Goal: Task Accomplishment & Management: Manage account settings

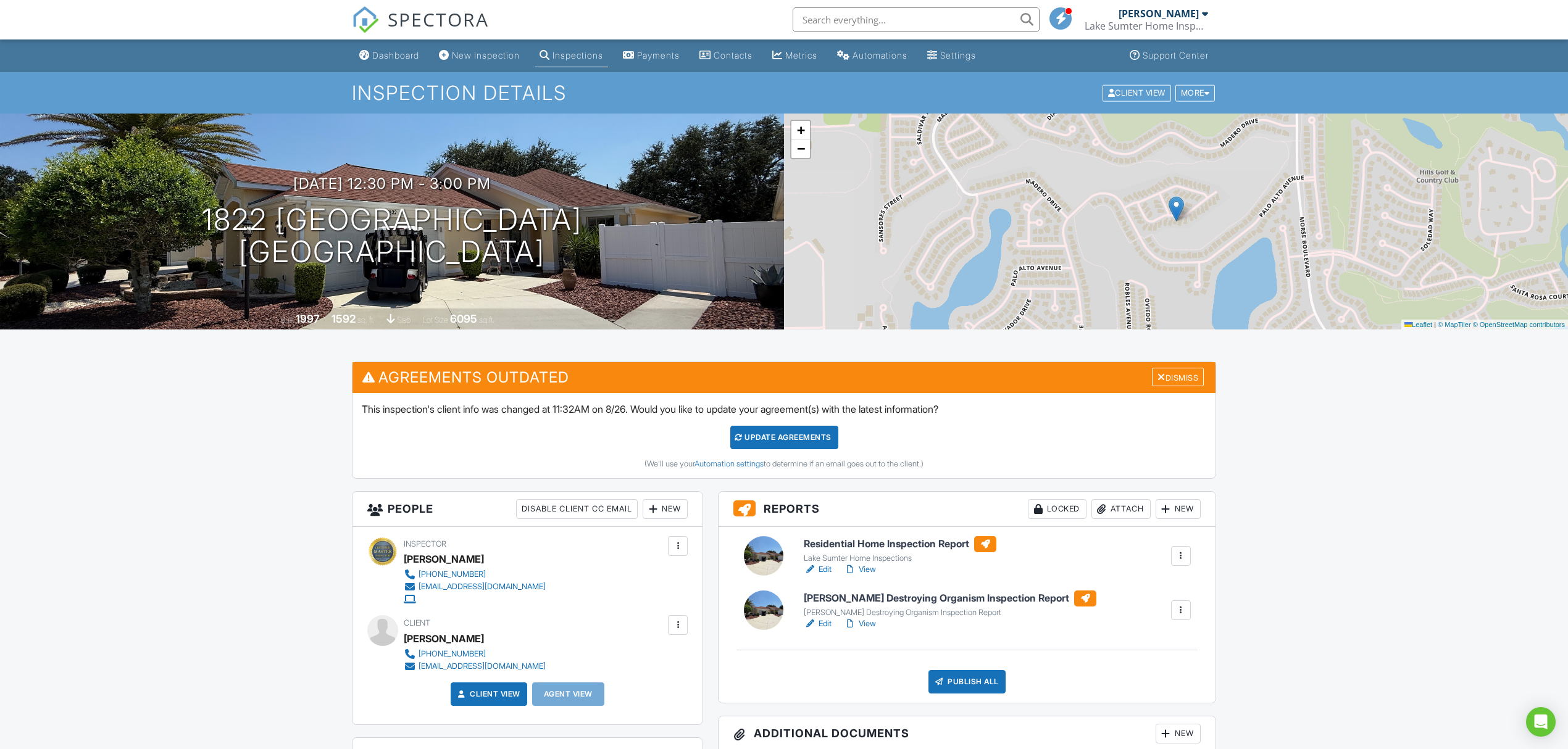
click at [816, 628] on link "Edit" at bounding box center [818, 624] width 28 height 12
click at [803, 450] on div "Update Agreements (We'll use your Automation settings to determine if an email …" at bounding box center [784, 447] width 844 height 43
click at [819, 435] on div "Update Agreements" at bounding box center [784, 437] width 108 height 23
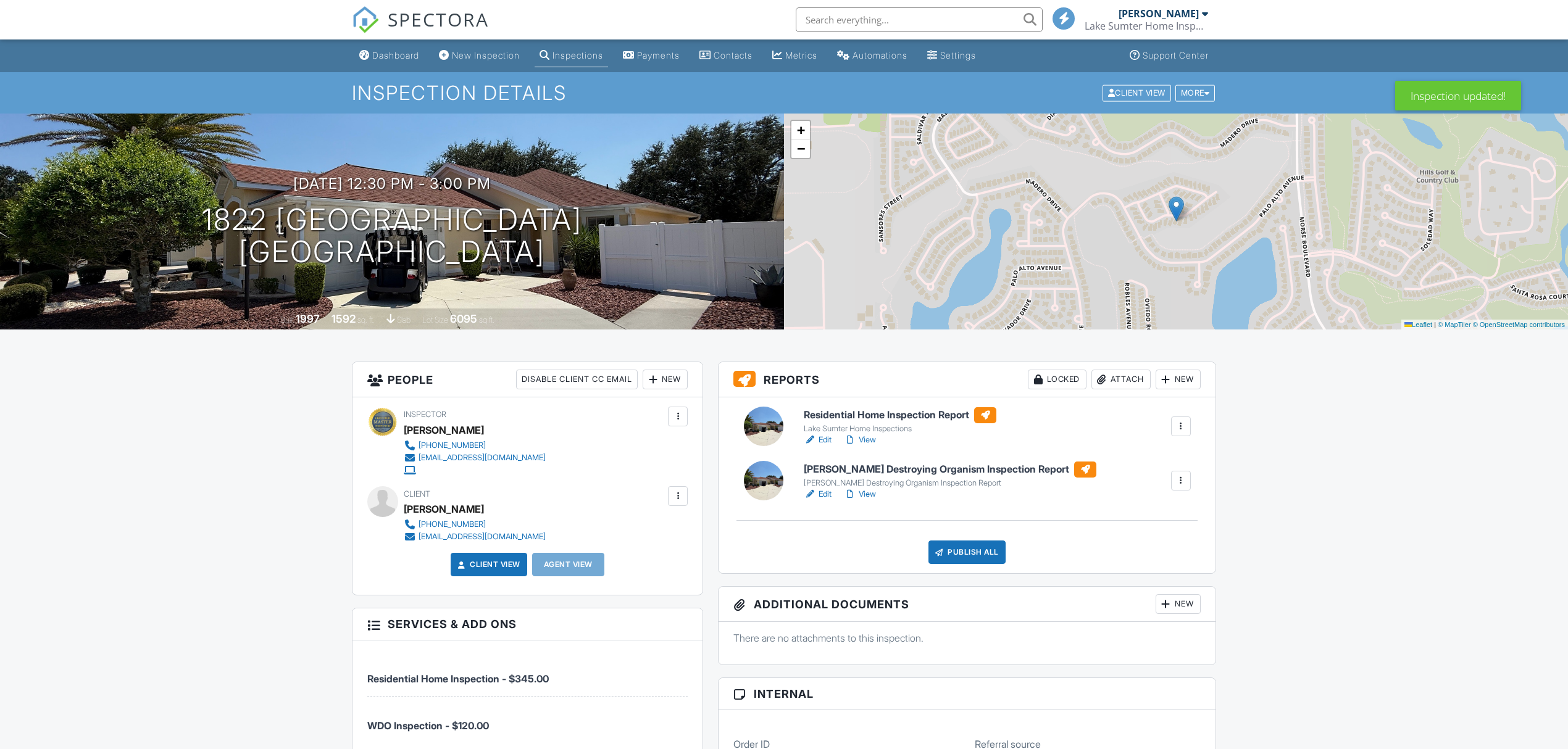
drag, startPoint x: 0, startPoint y: 0, endPoint x: 958, endPoint y: 558, distance: 1108.7
click at [958, 558] on div "Publish All" at bounding box center [967, 552] width 78 height 23
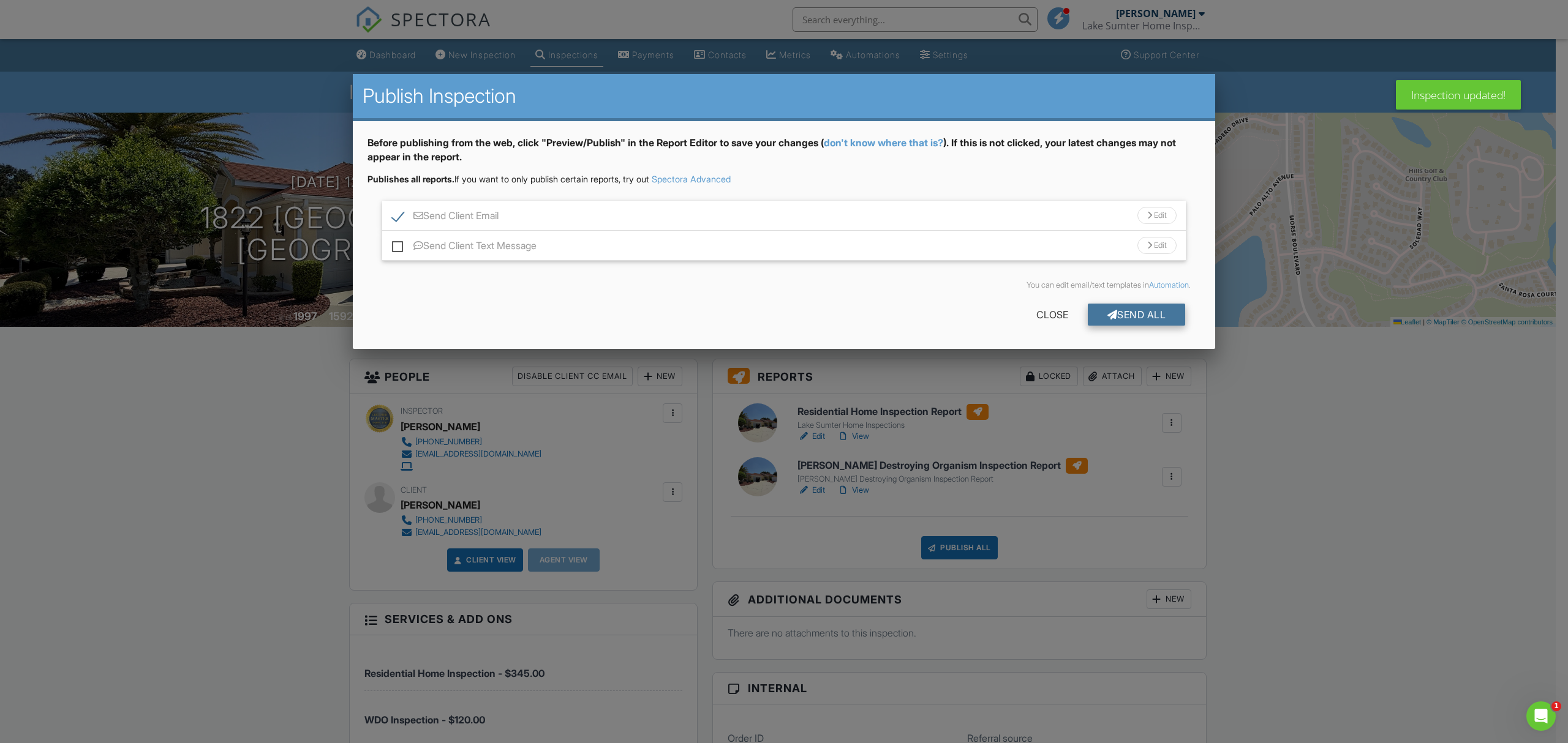
click at [1147, 312] on div "Send All" at bounding box center [1136, 315] width 98 height 22
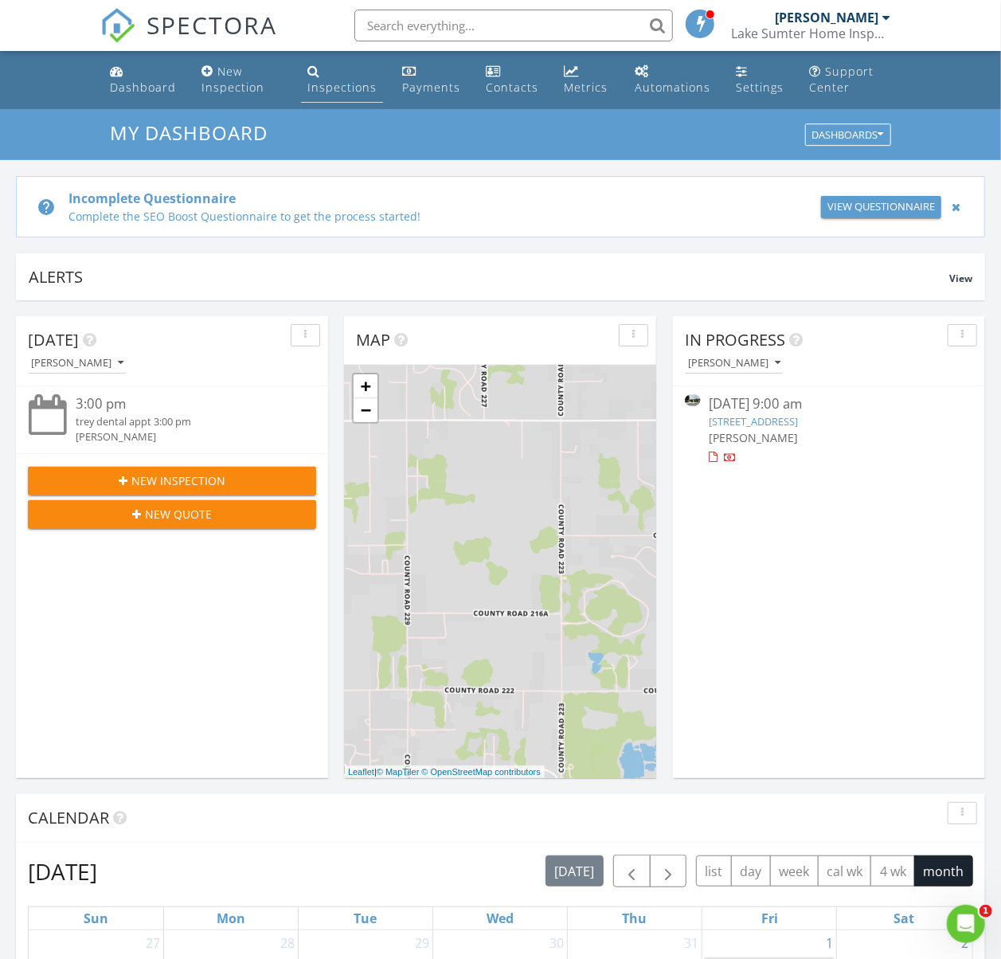
click at [367, 80] on div "Inspections" at bounding box center [341, 87] width 69 height 15
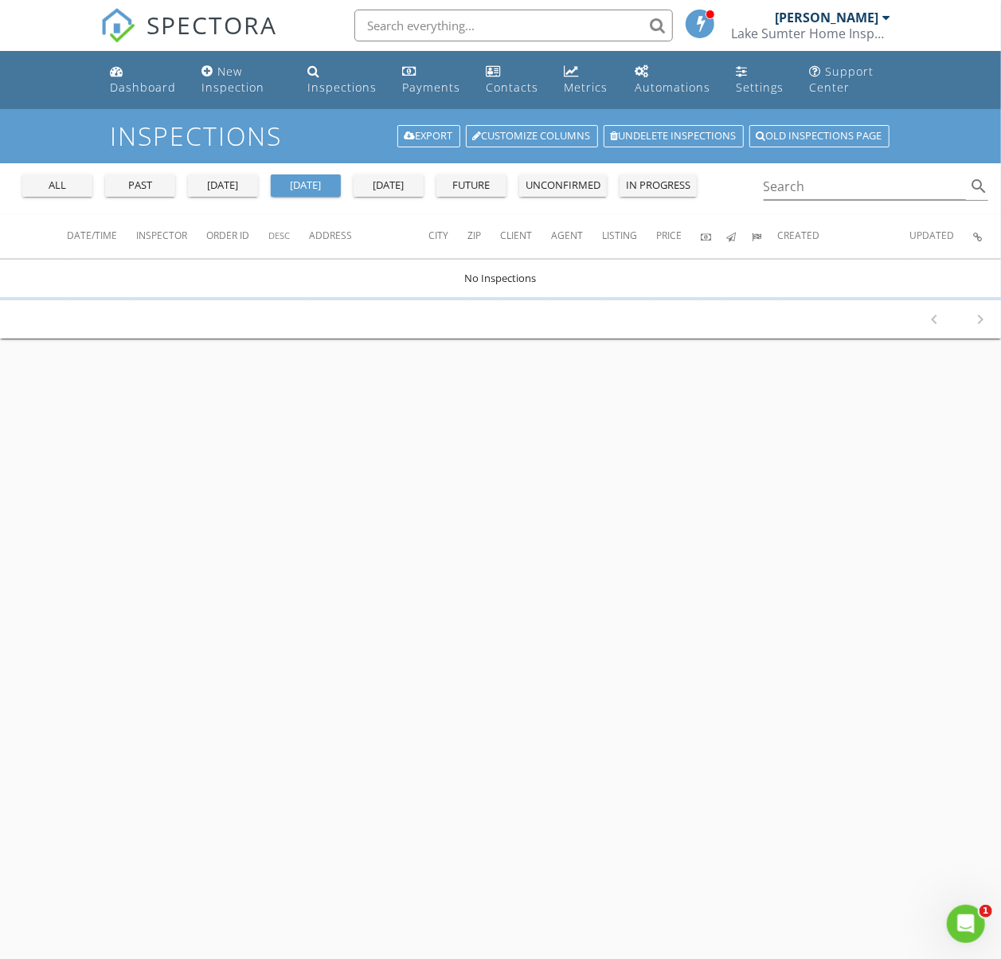
click at [39, 174] on button "all" at bounding box center [57, 185] width 70 height 22
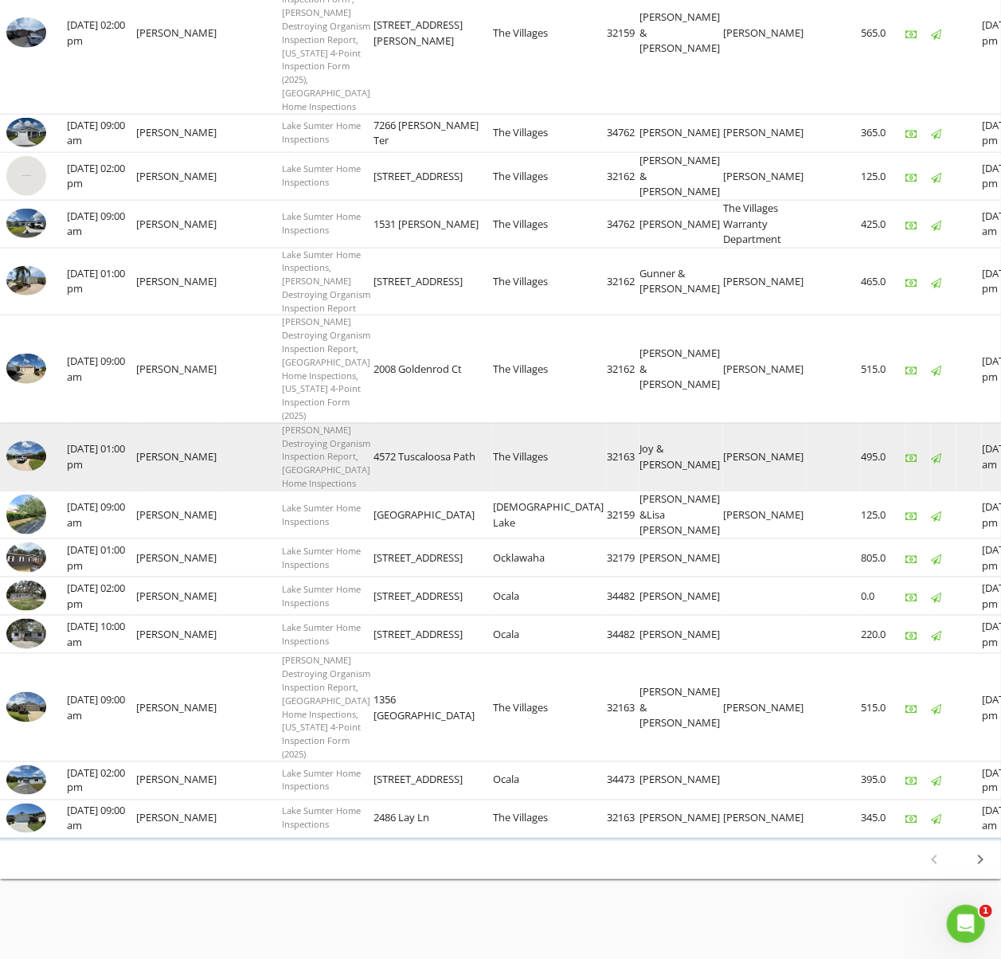
scroll to position [1718, 0]
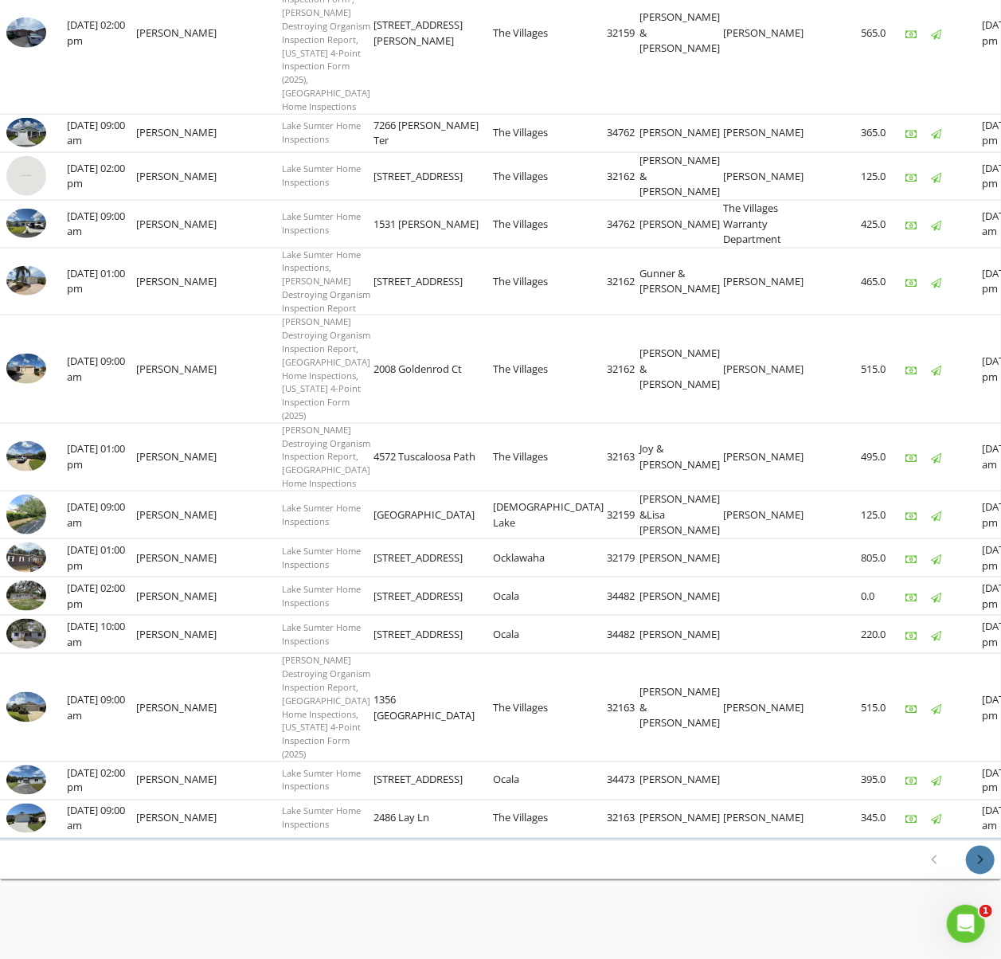
click at [985, 858] on icon "chevron_right" at bounding box center [979, 859] width 19 height 19
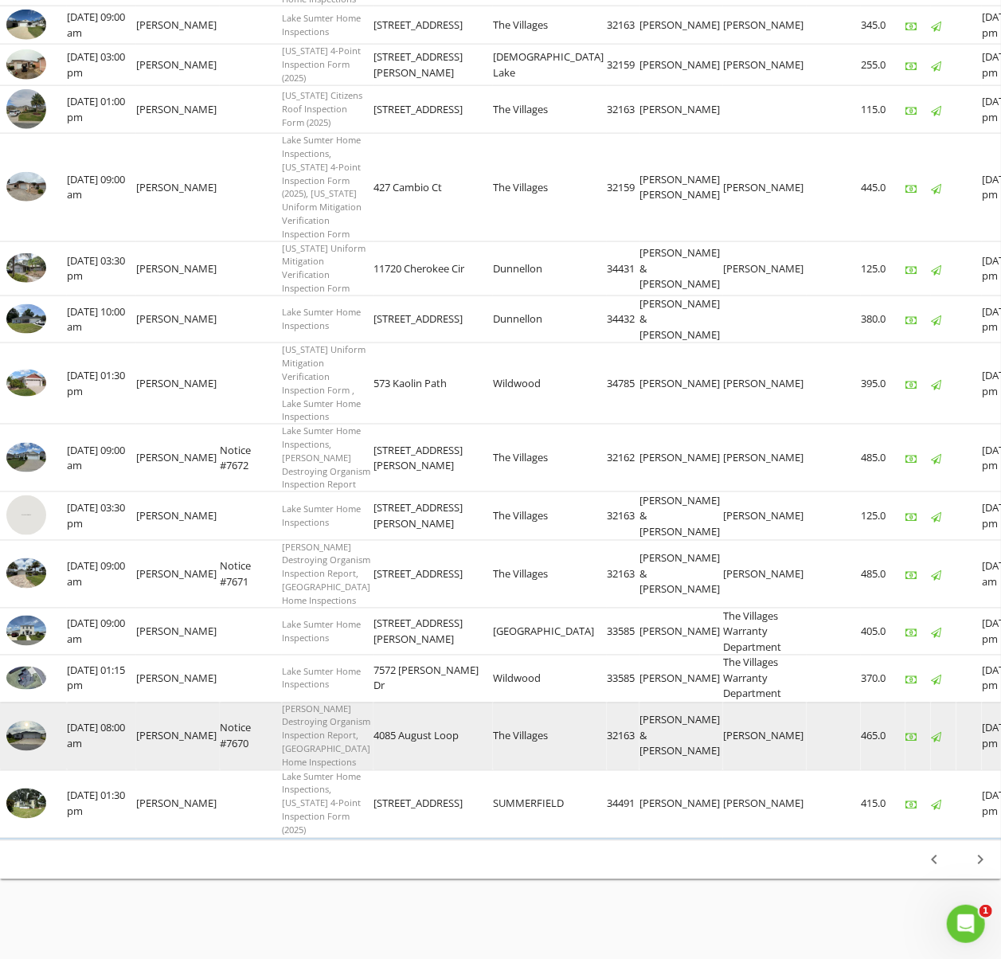
scroll to position [0, 0]
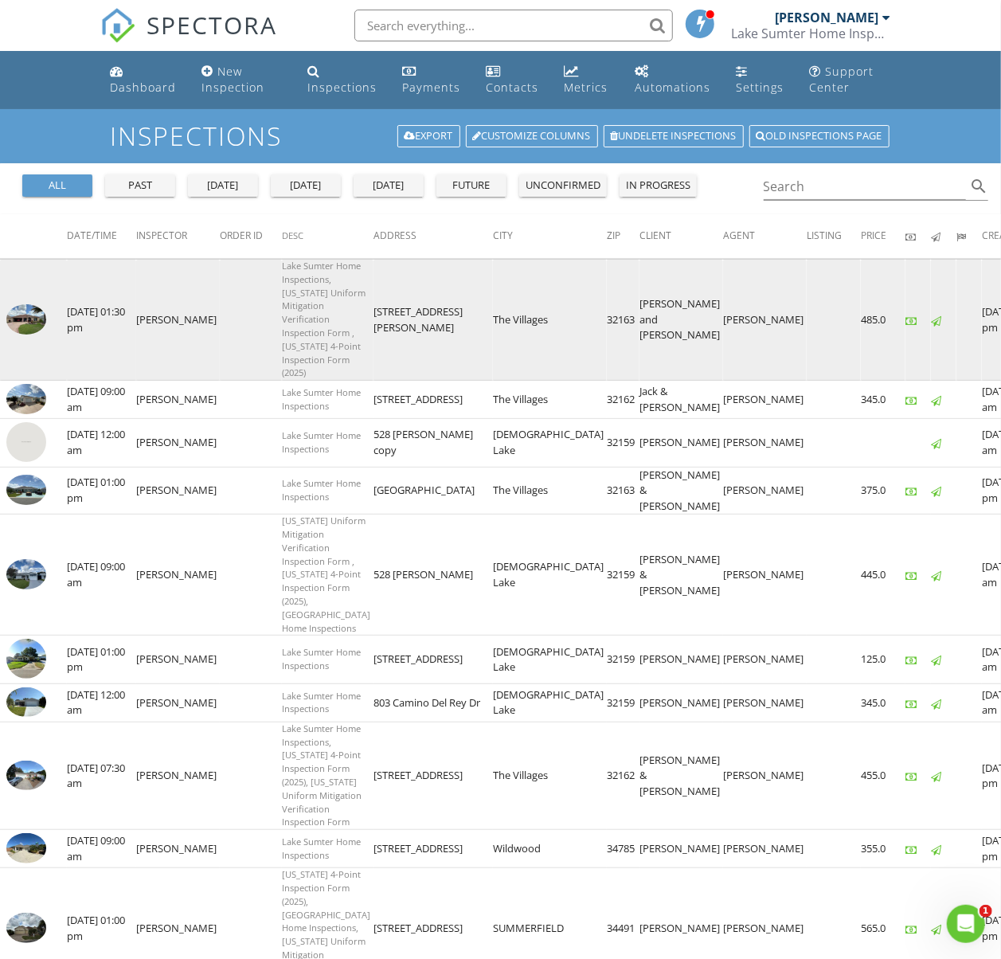
click at [982, 298] on td "08/04/2025 12:59 pm" at bounding box center [1012, 320] width 61 height 121
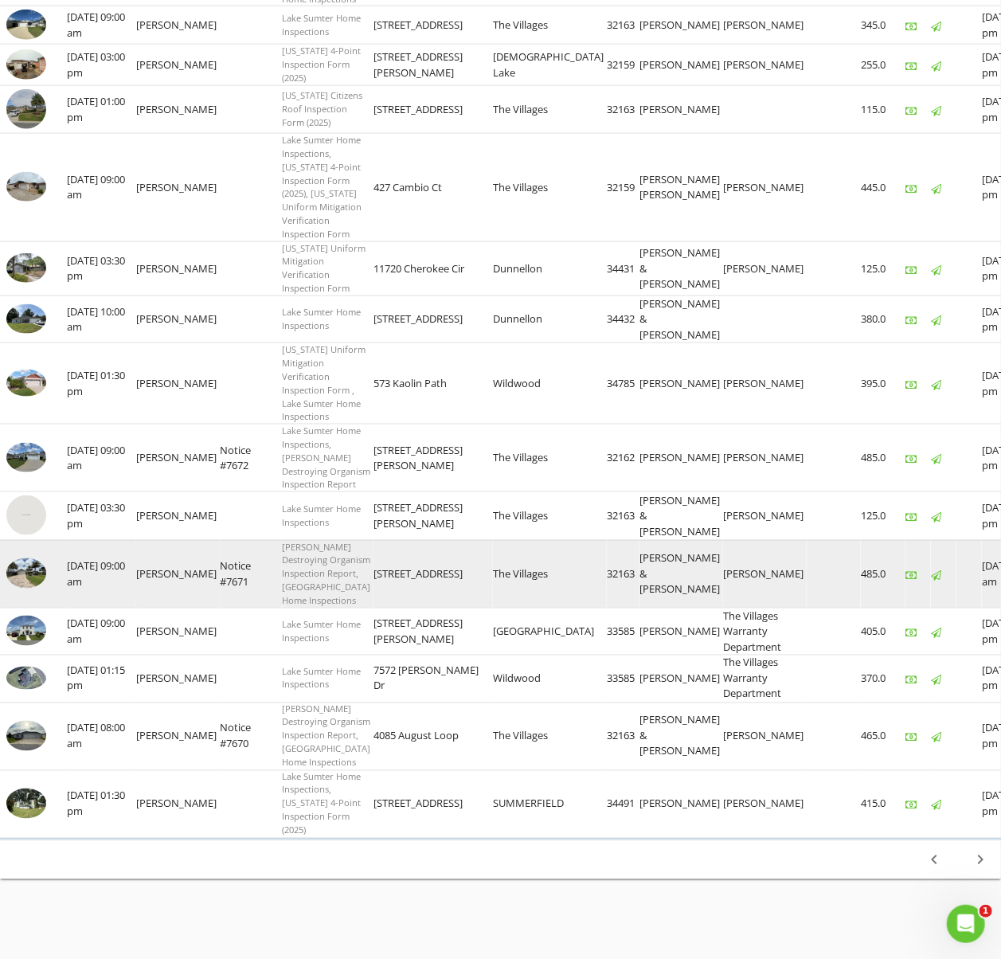
scroll to position [1981, 0]
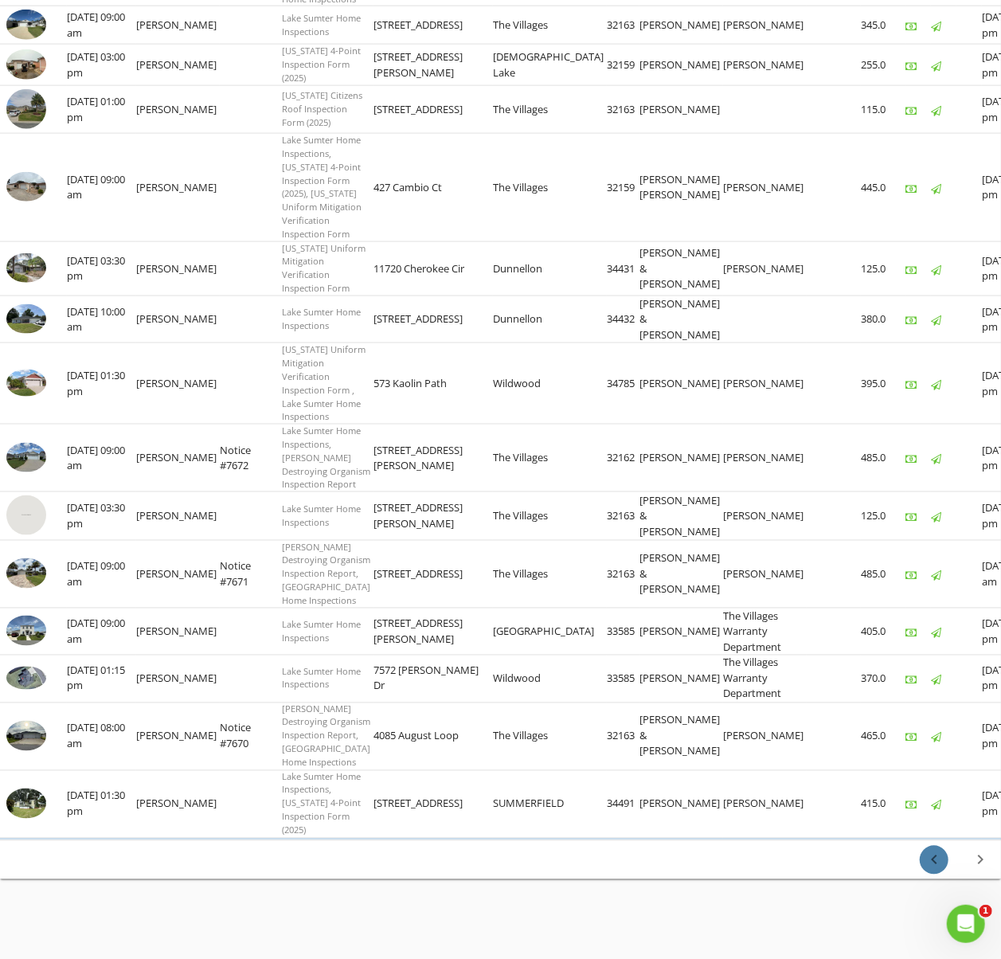
click at [928, 865] on icon "chevron_left" at bounding box center [933, 859] width 19 height 19
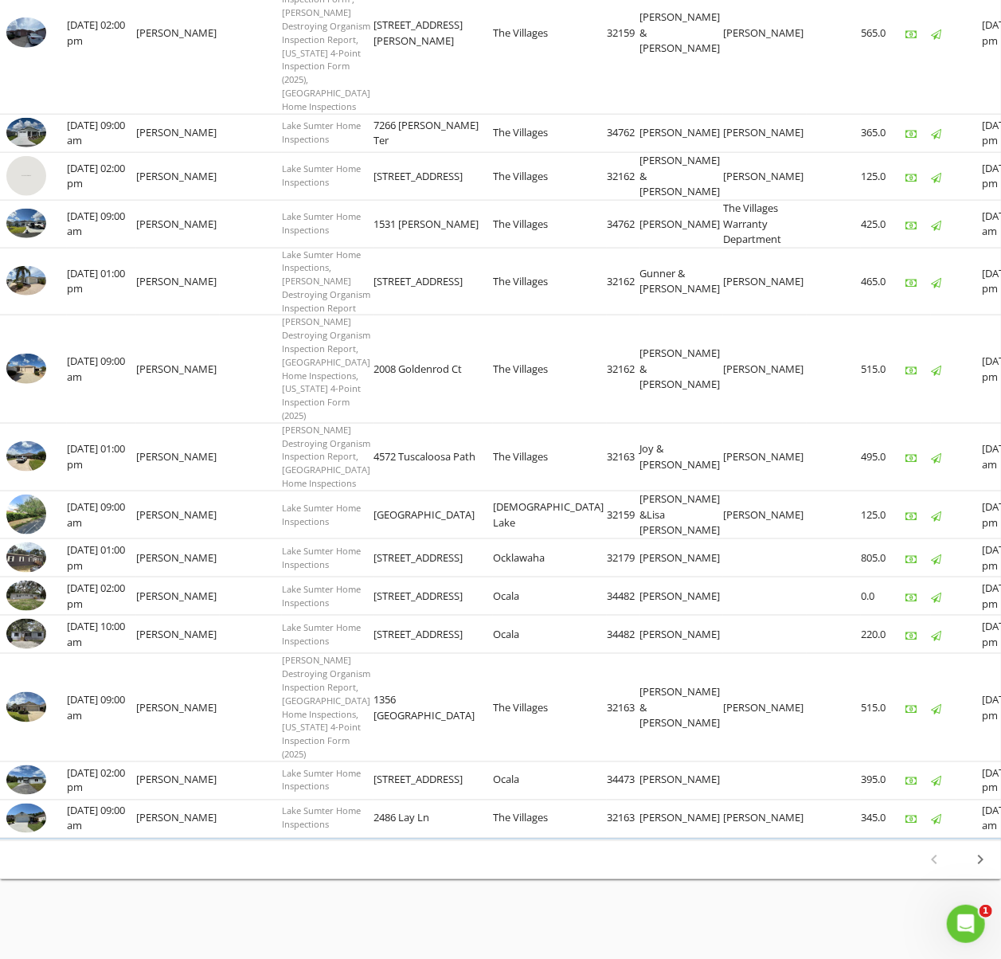
scroll to position [1718, 0]
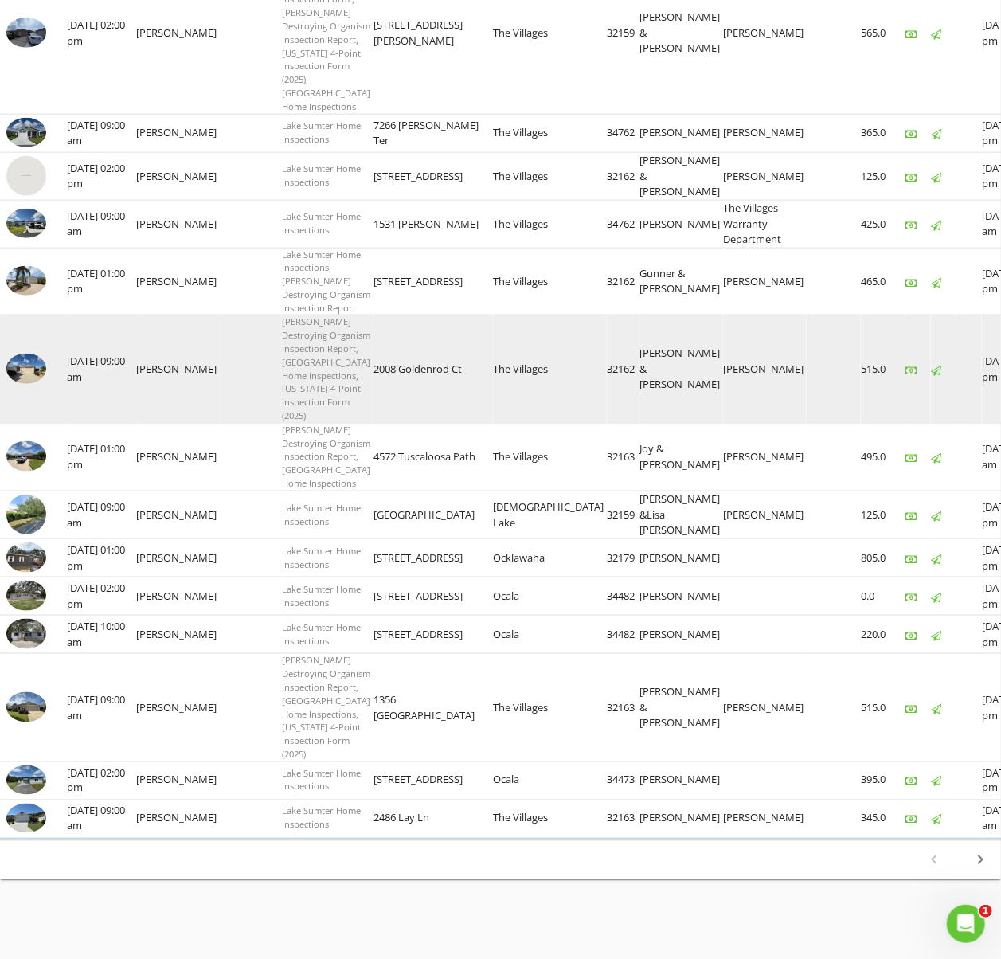
click at [931, 315] on td at bounding box center [943, 368] width 25 height 107
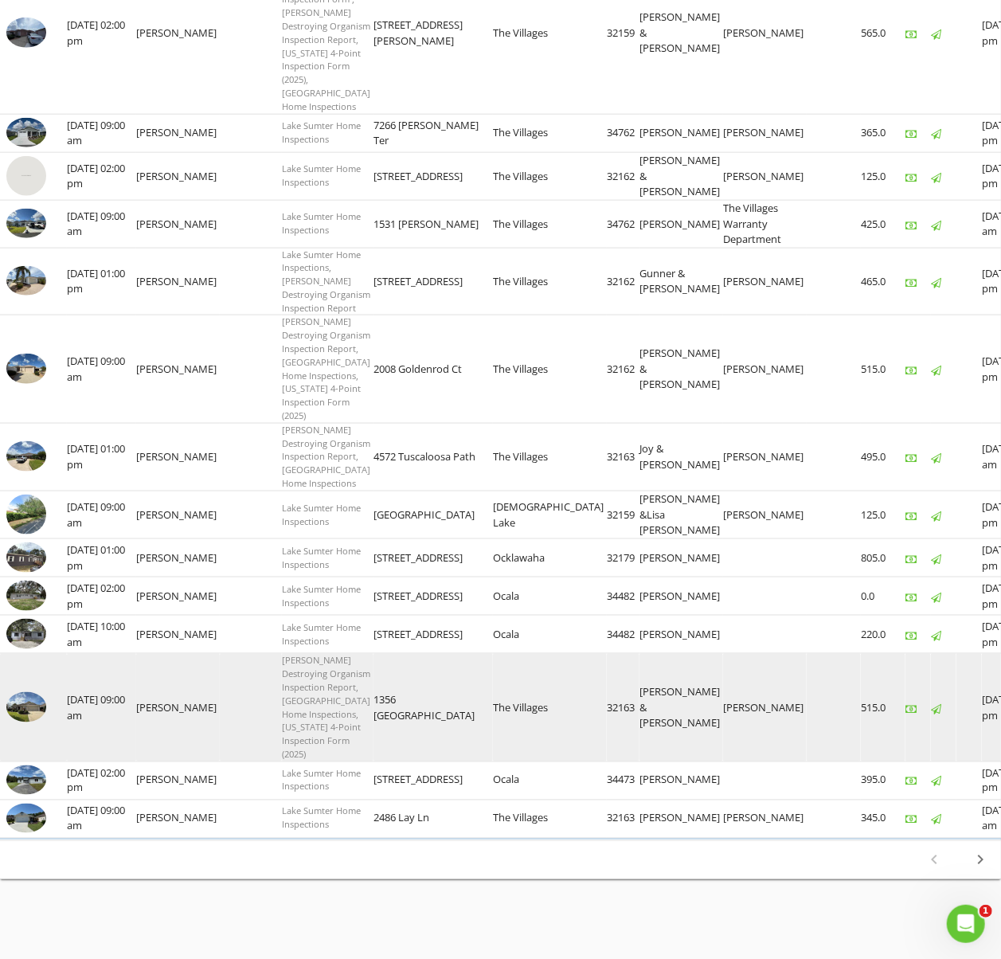
click at [493, 654] on td "The Villages" at bounding box center [550, 707] width 114 height 107
click at [35, 692] on img at bounding box center [26, 707] width 40 height 30
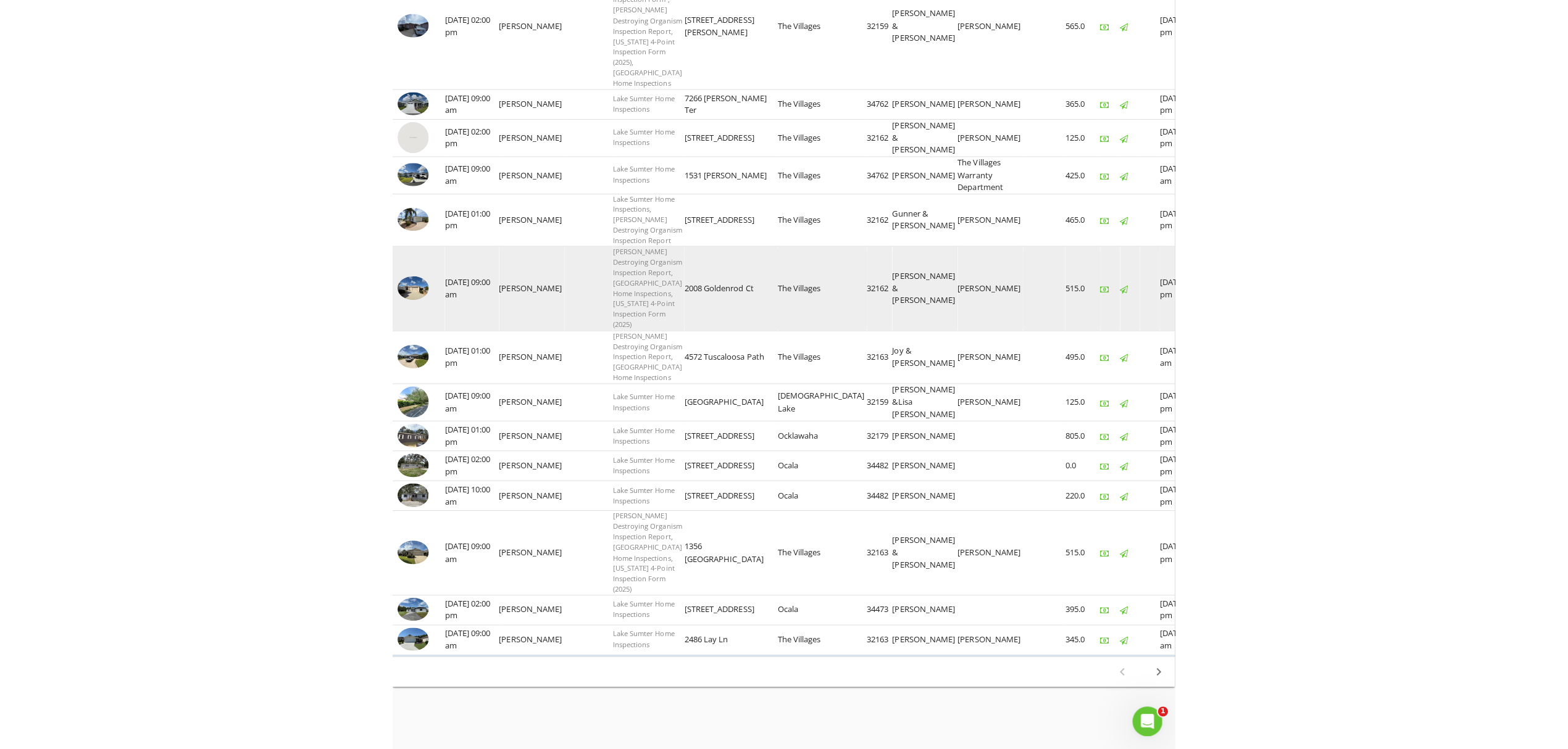
scroll to position [359, 0]
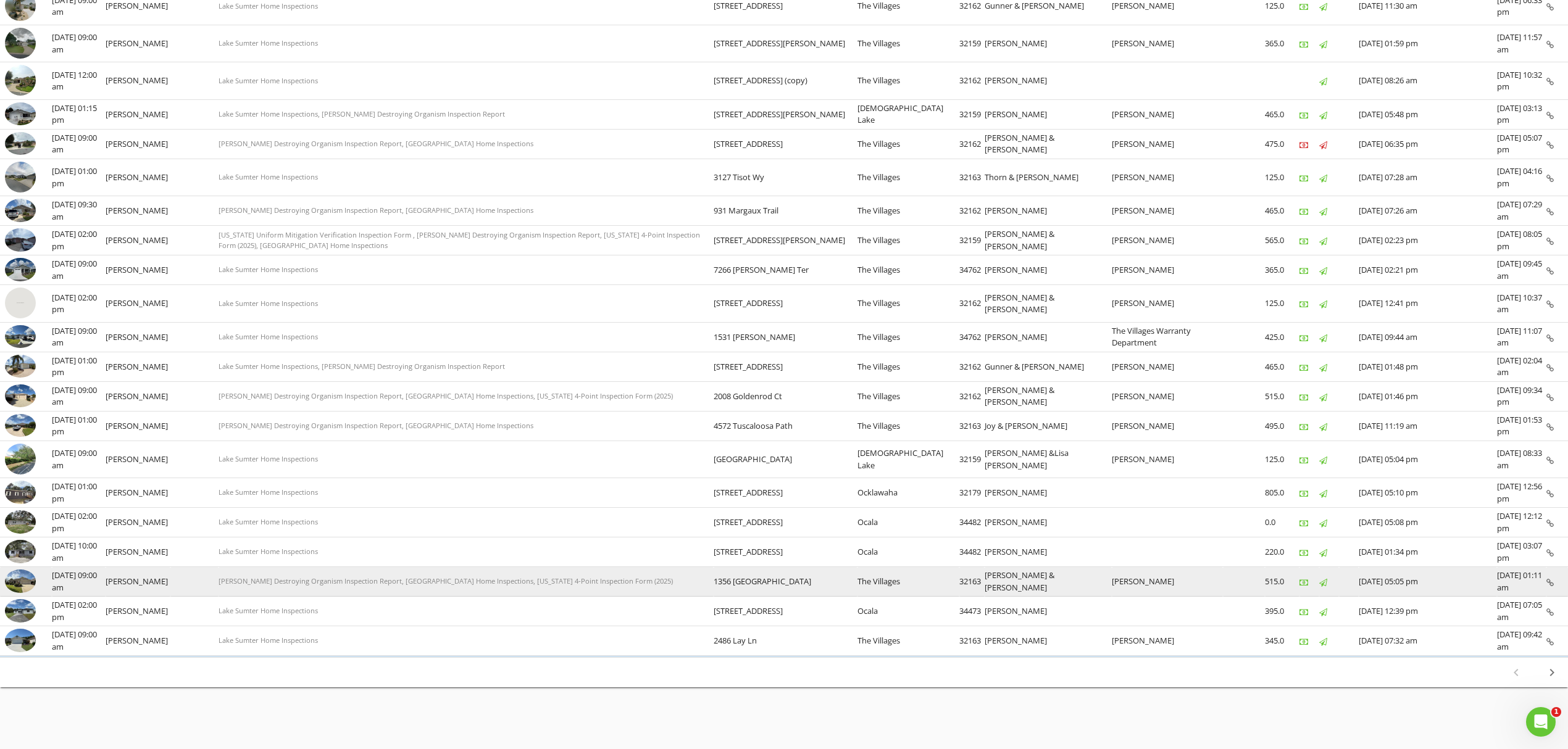
click at [26, 588] on img at bounding box center [20, 582] width 31 height 23
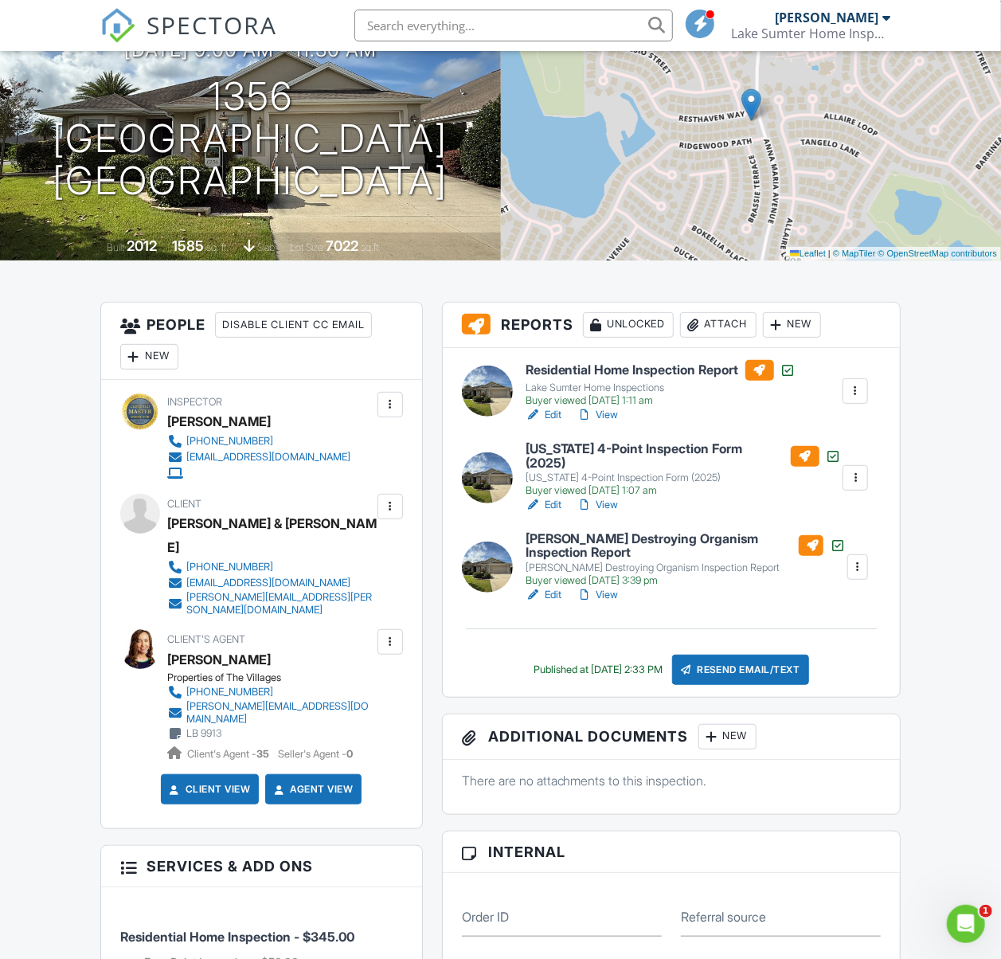
scroll to position [212, 0]
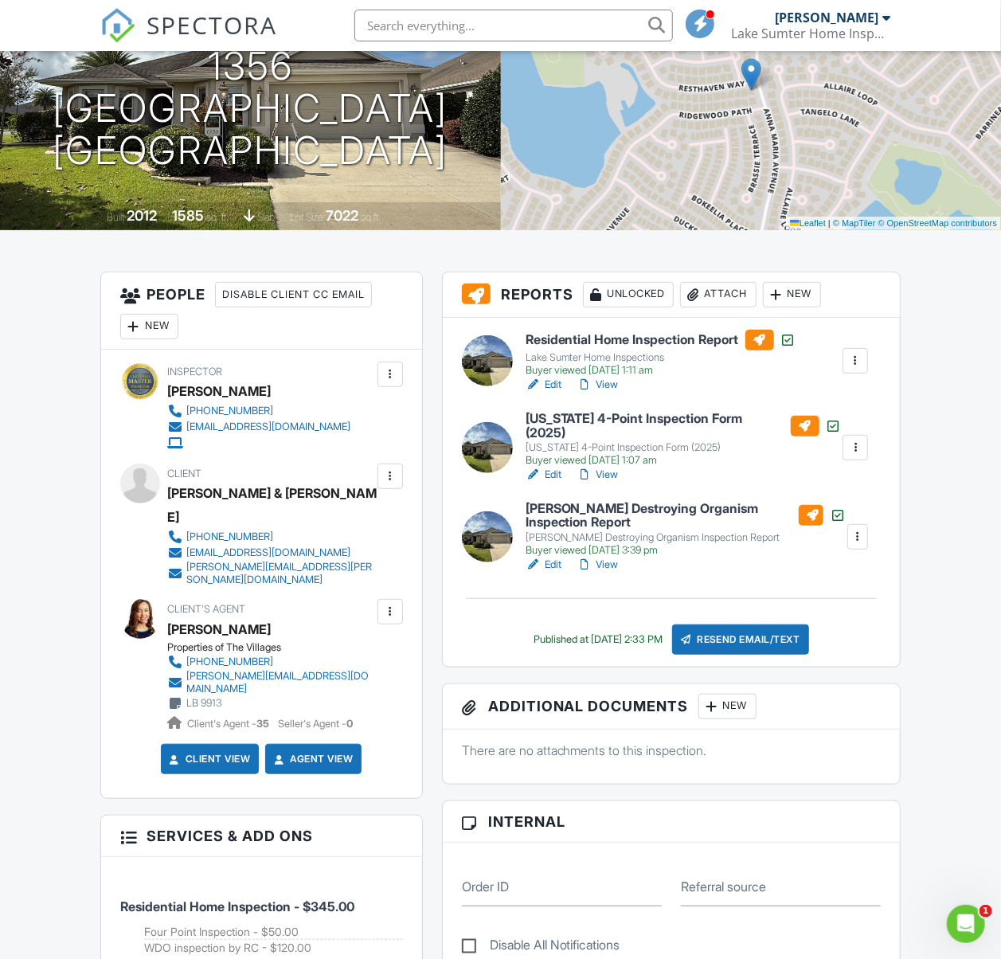
click at [540, 556] on div at bounding box center [533, 564] width 16 height 16
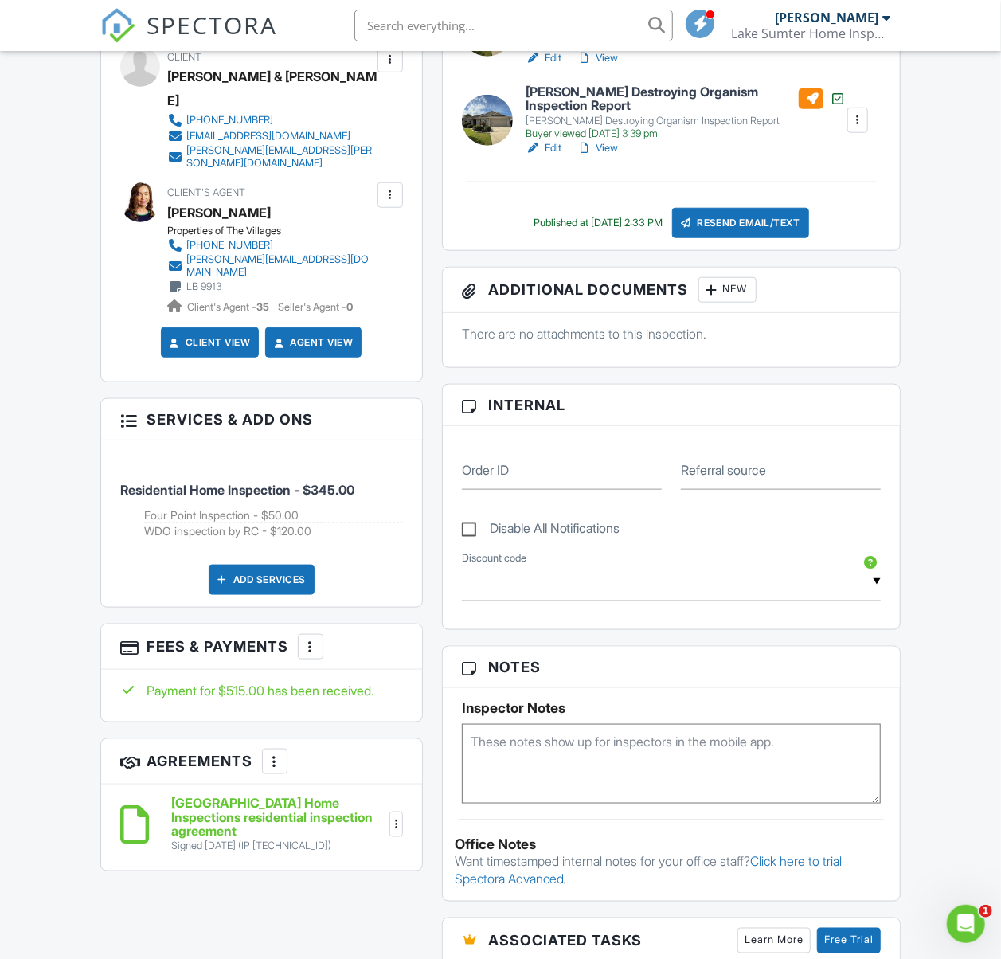
scroll to position [637, 0]
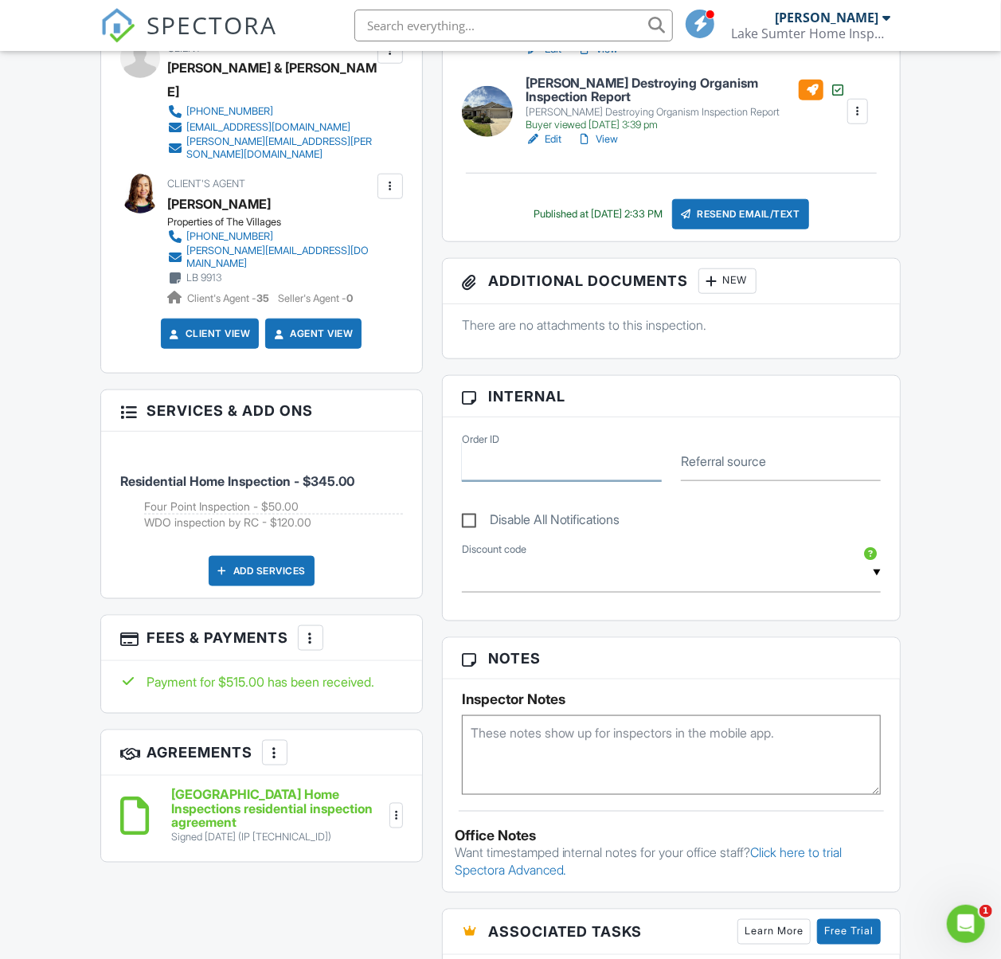
click at [568, 472] on input "Order ID" at bounding box center [562, 461] width 200 height 39
paste input "Notice #7674"
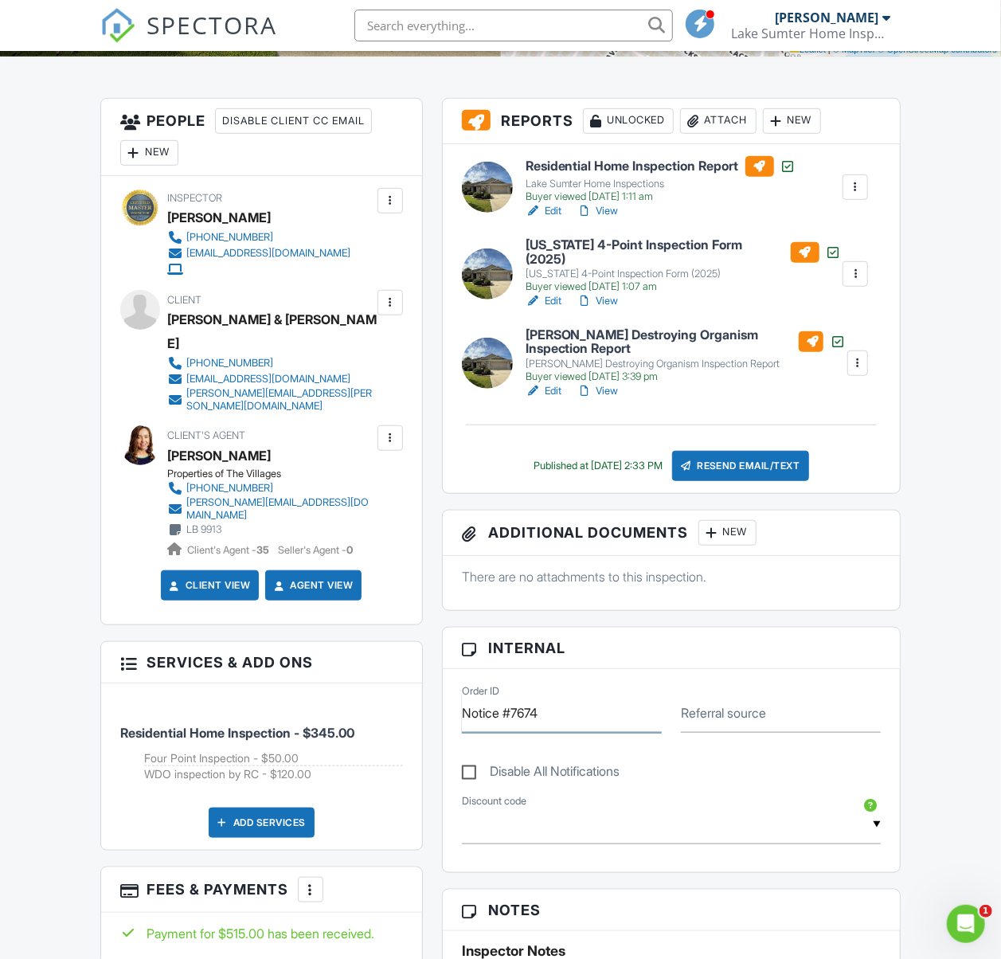
scroll to position [318, 0]
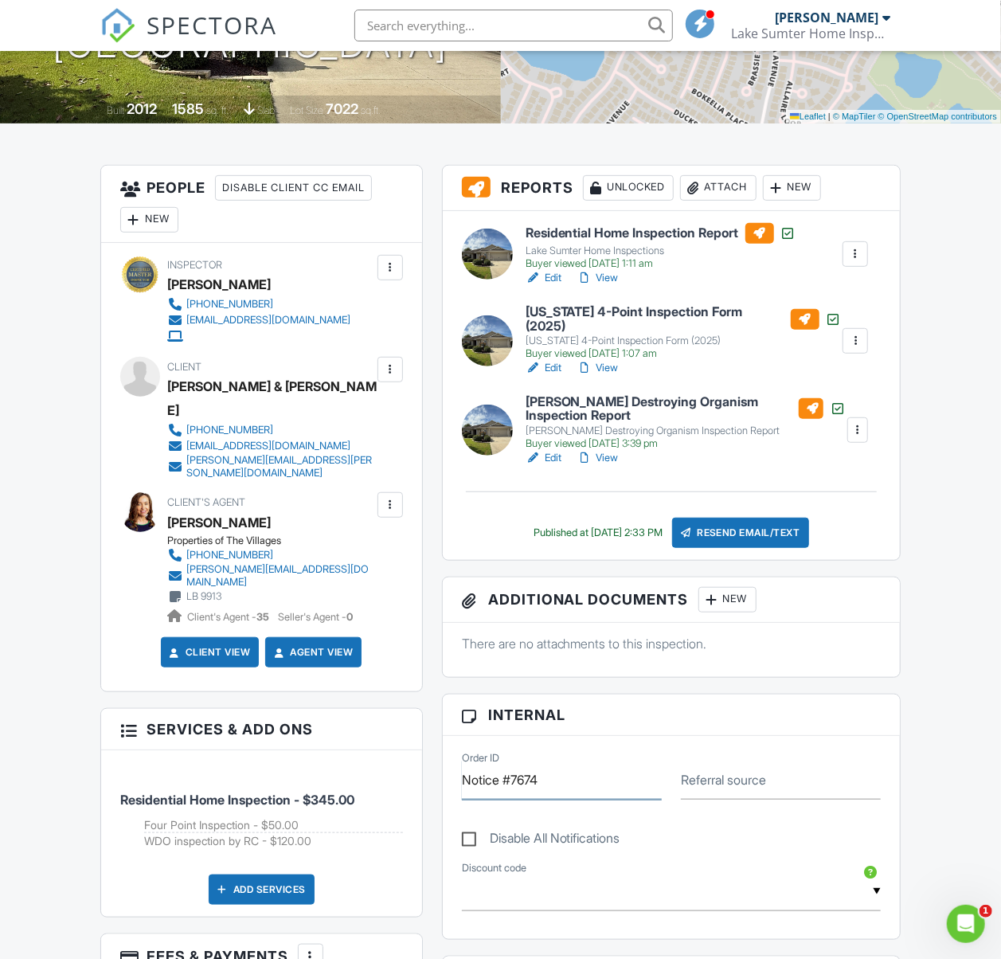
type input "Notice #7674"
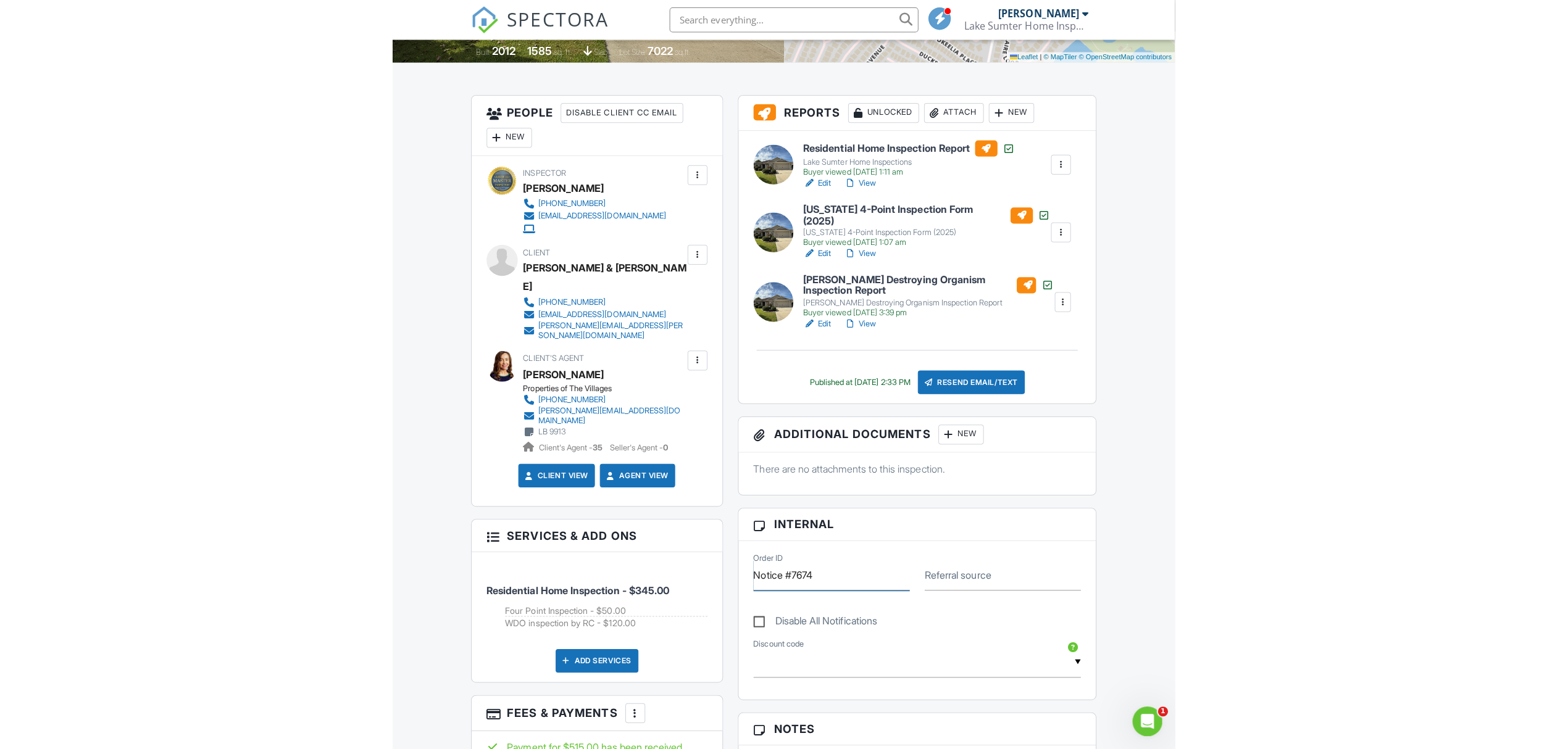
scroll to position [0, 0]
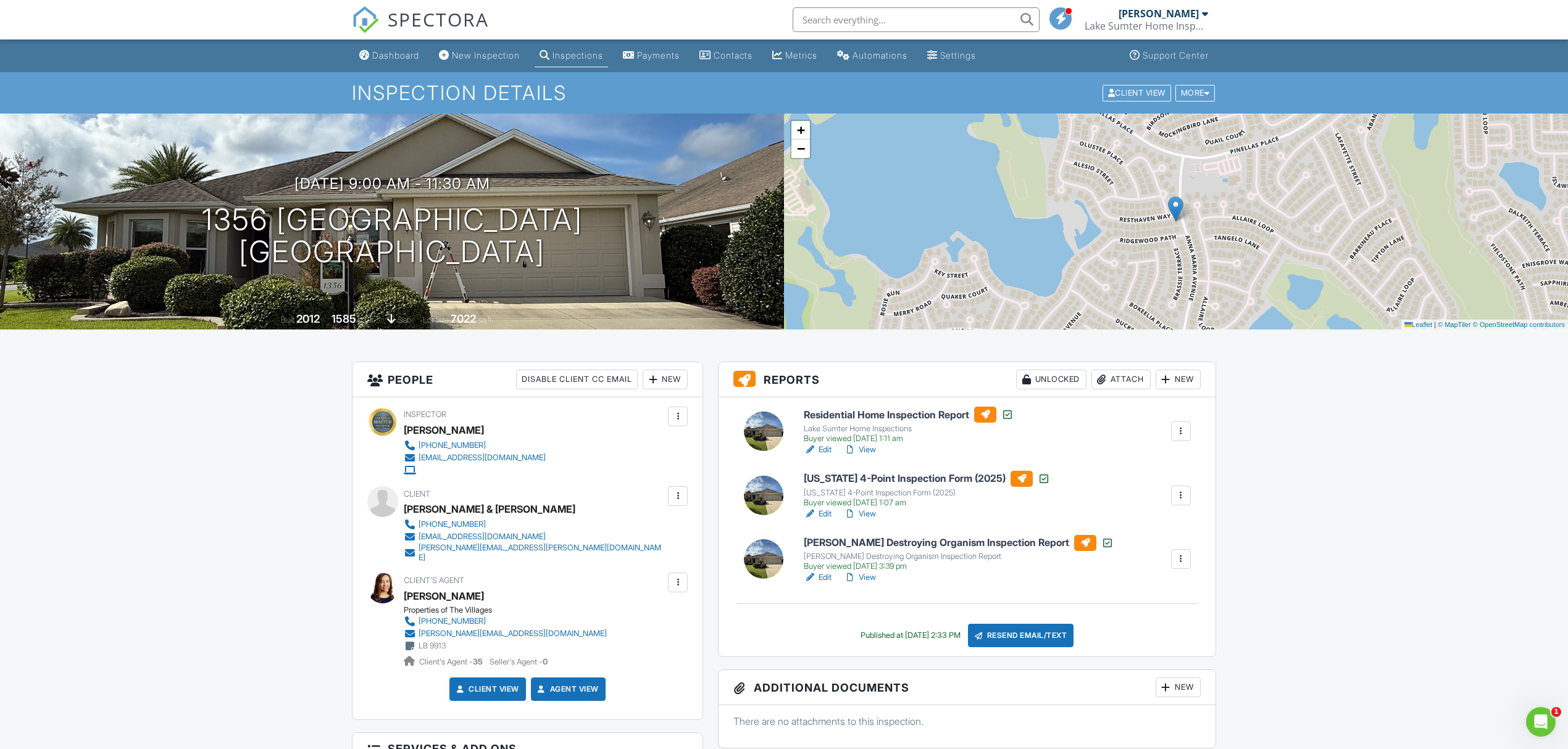
click at [585, 62] on link "Inspections" at bounding box center [571, 55] width 74 height 22
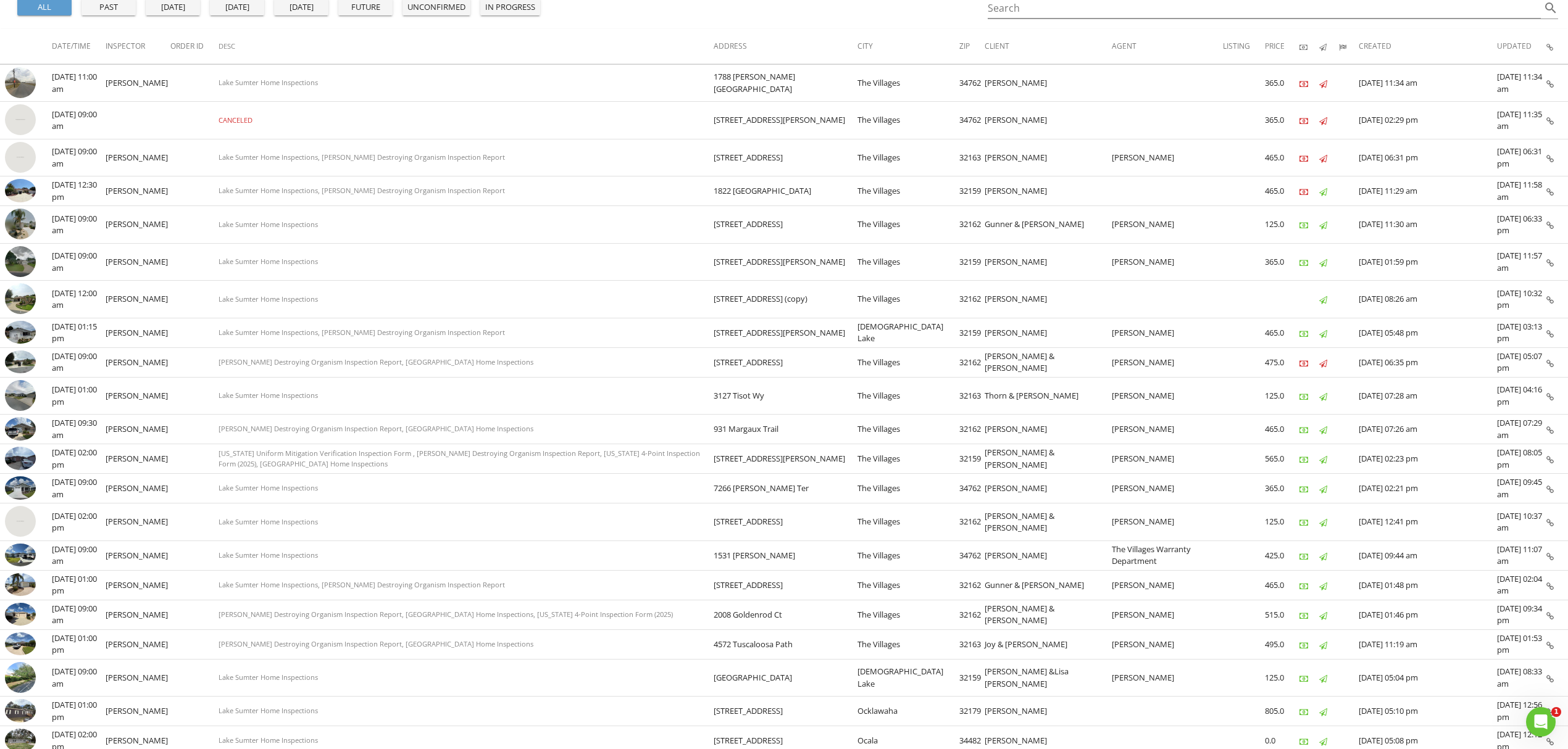
scroll to position [359, 0]
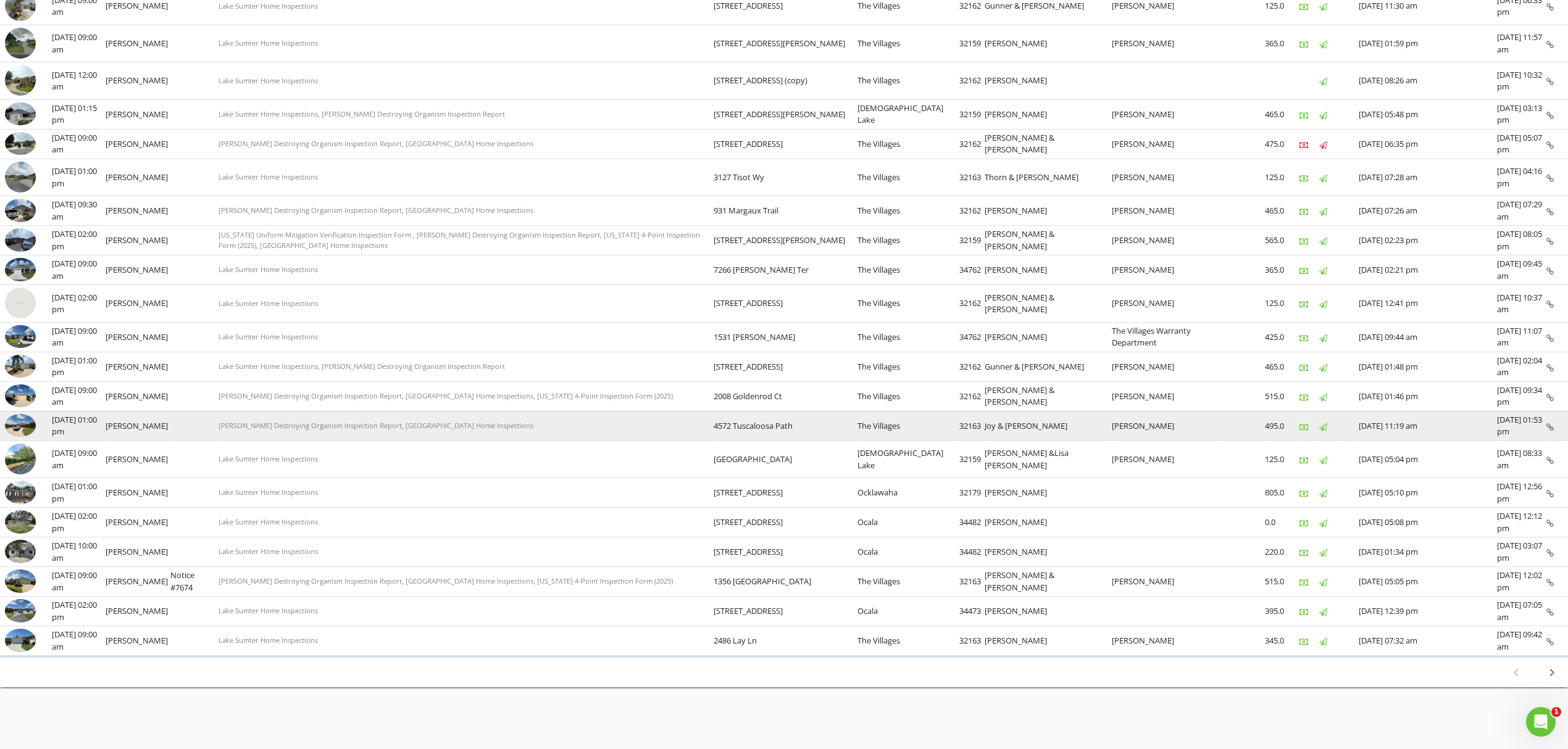
click at [16, 426] on img at bounding box center [20, 426] width 31 height 23
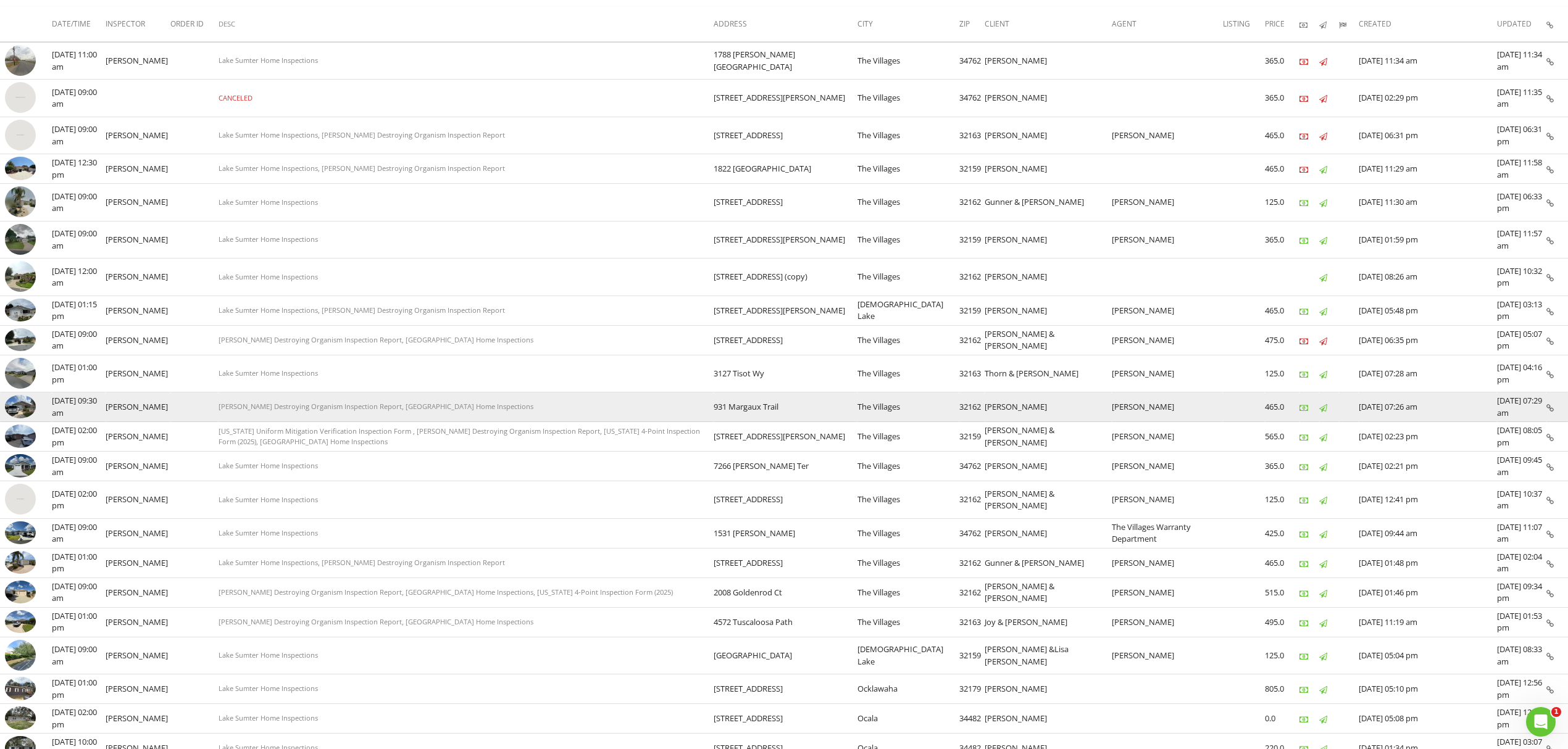
scroll to position [277, 0]
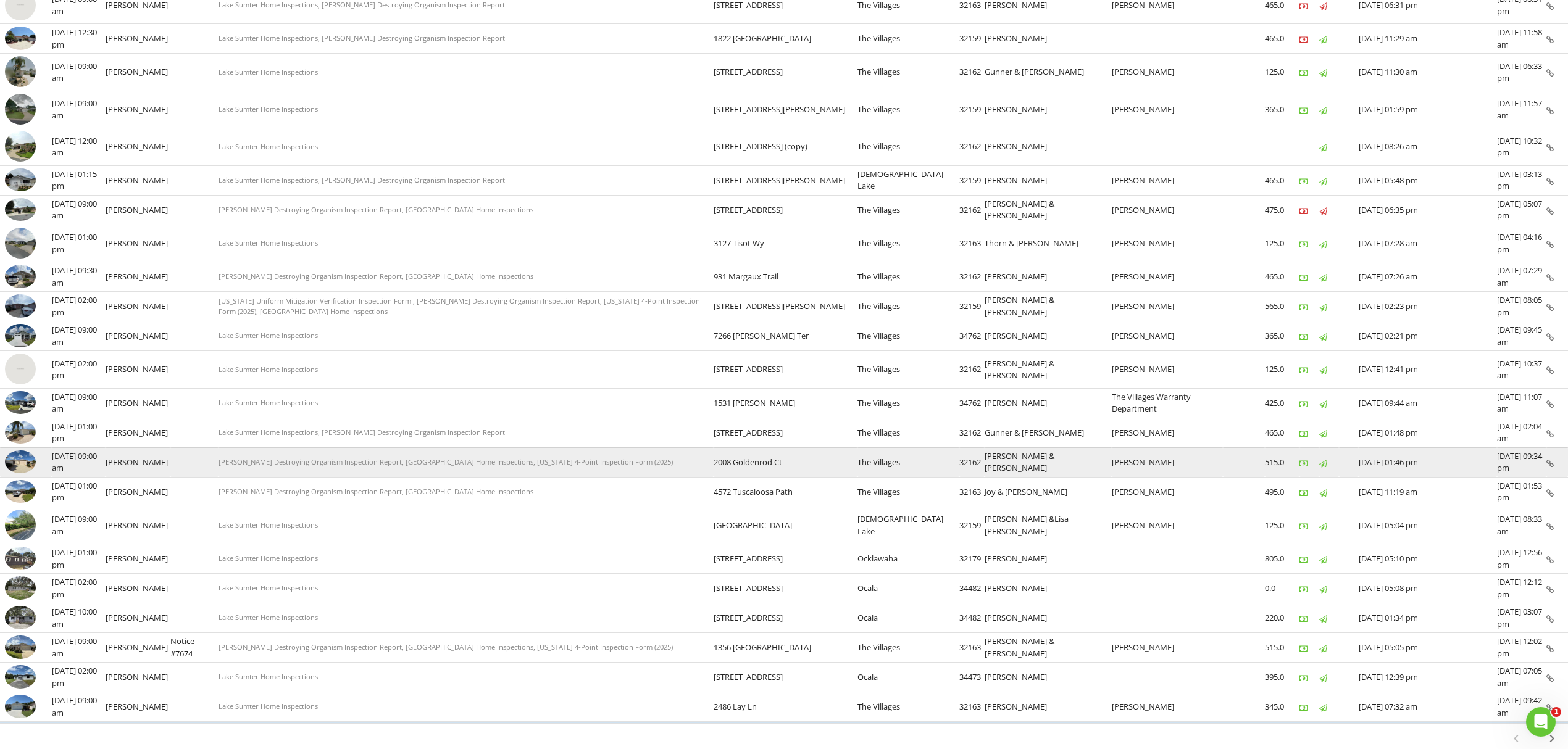
click at [26, 474] on img at bounding box center [20, 462] width 31 height 23
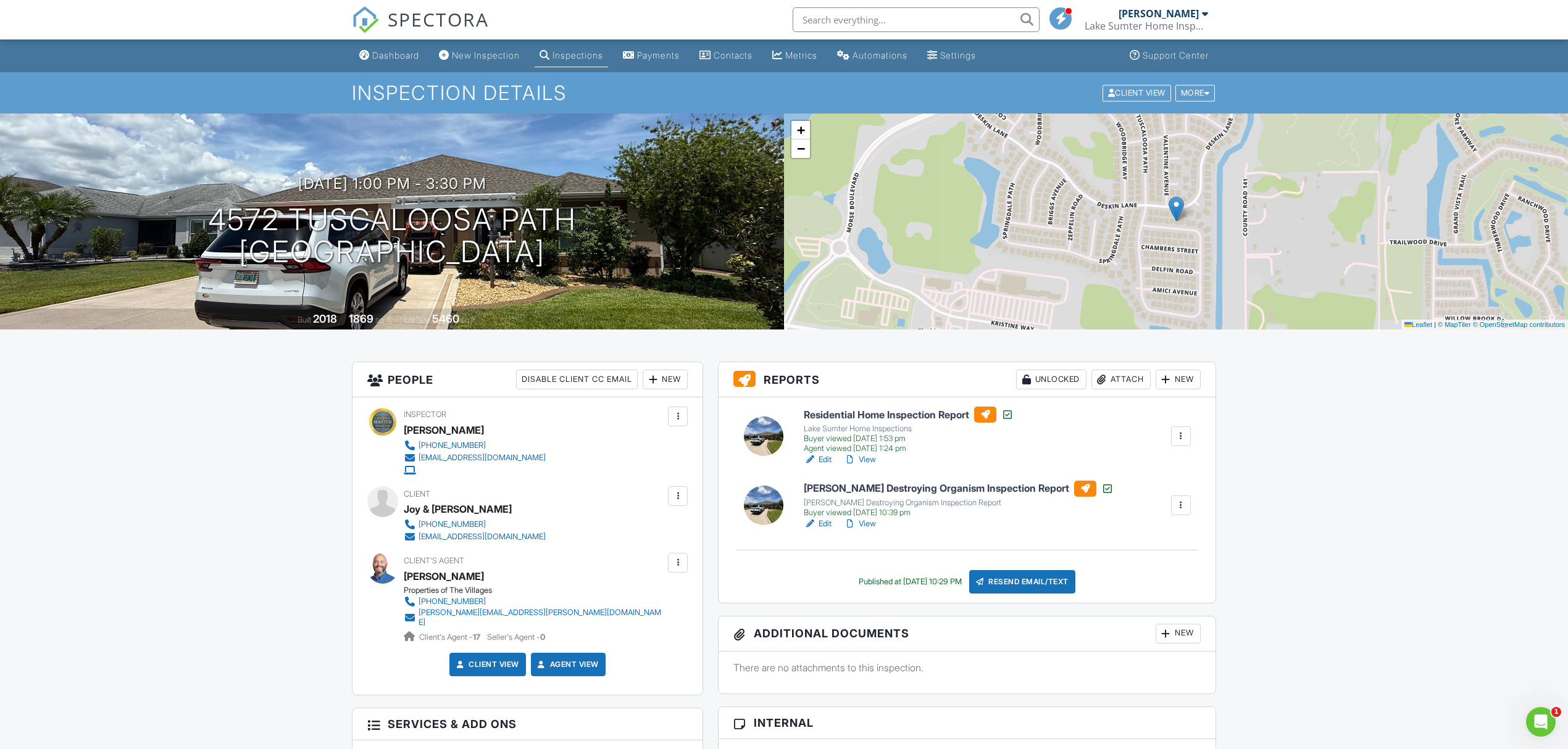
click at [823, 526] on link "Edit" at bounding box center [818, 524] width 28 height 12
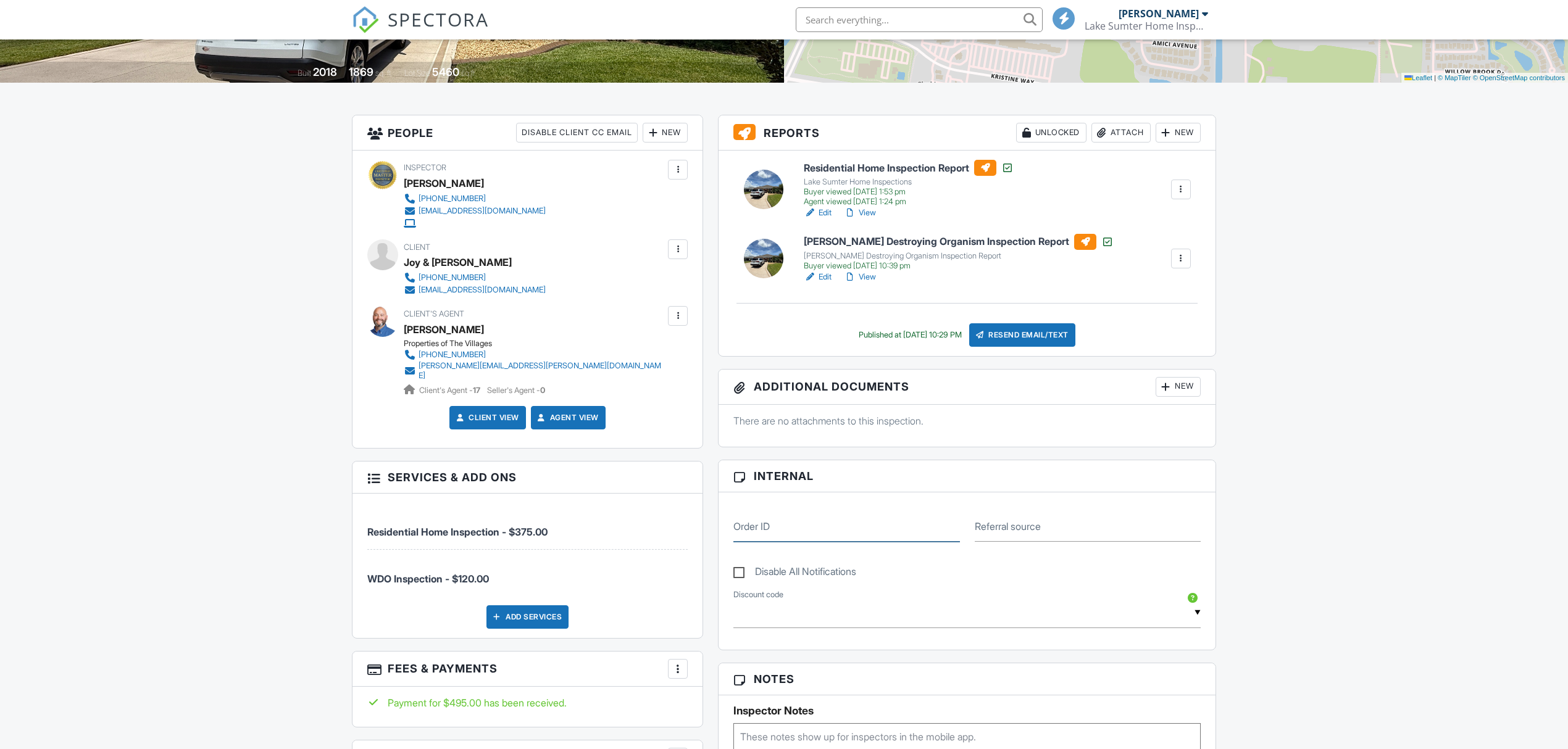
click at [818, 539] on input "Order ID" at bounding box center [846, 526] width 226 height 30
paste input "Notice #7675"
type input "Notice #7675"
click at [1362, 304] on div "Dashboard New Inspection Inspections Payments Contacts Metrics Automations Sett…" at bounding box center [784, 678] width 1568 height 1769
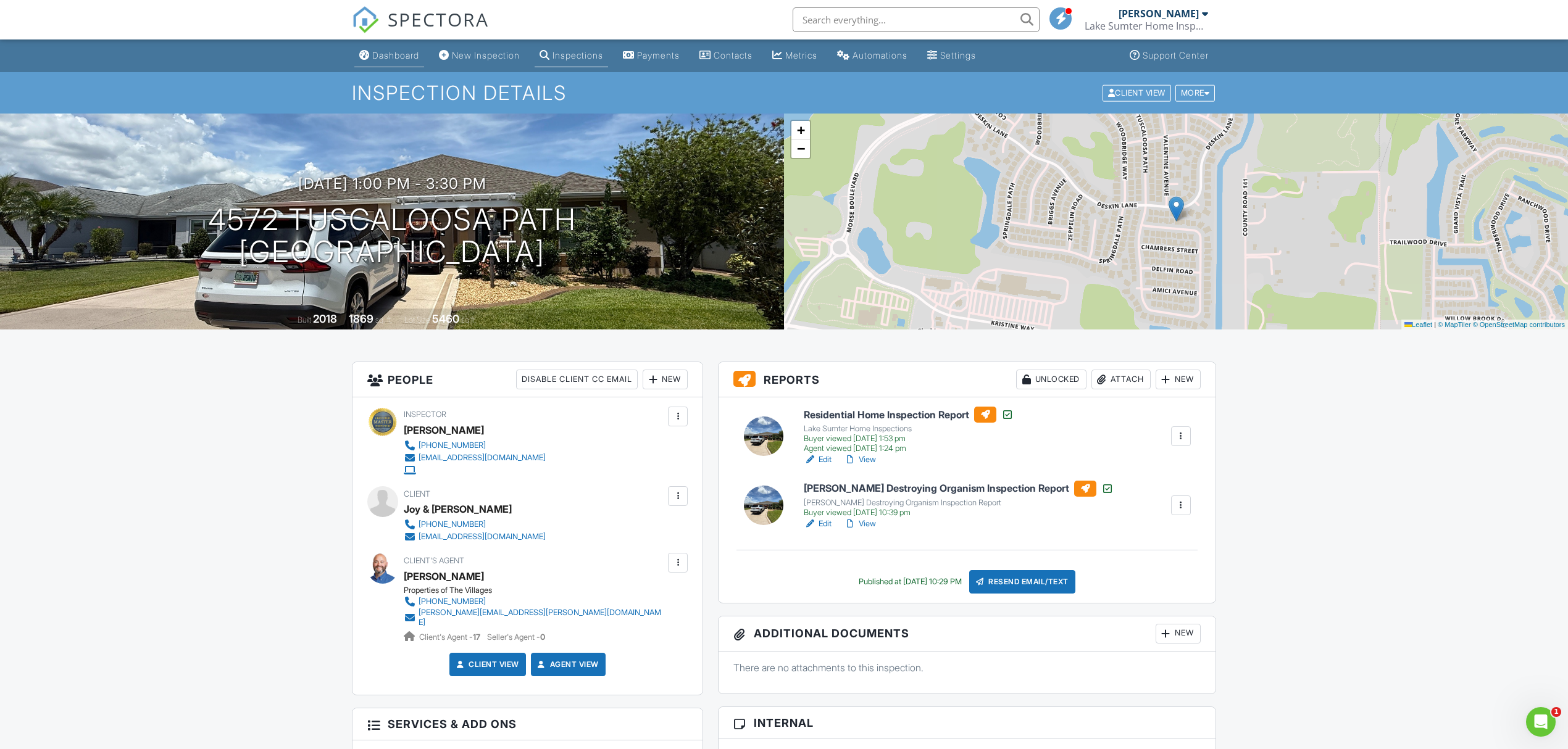
click at [416, 57] on div "Dashboard" at bounding box center [395, 55] width 47 height 11
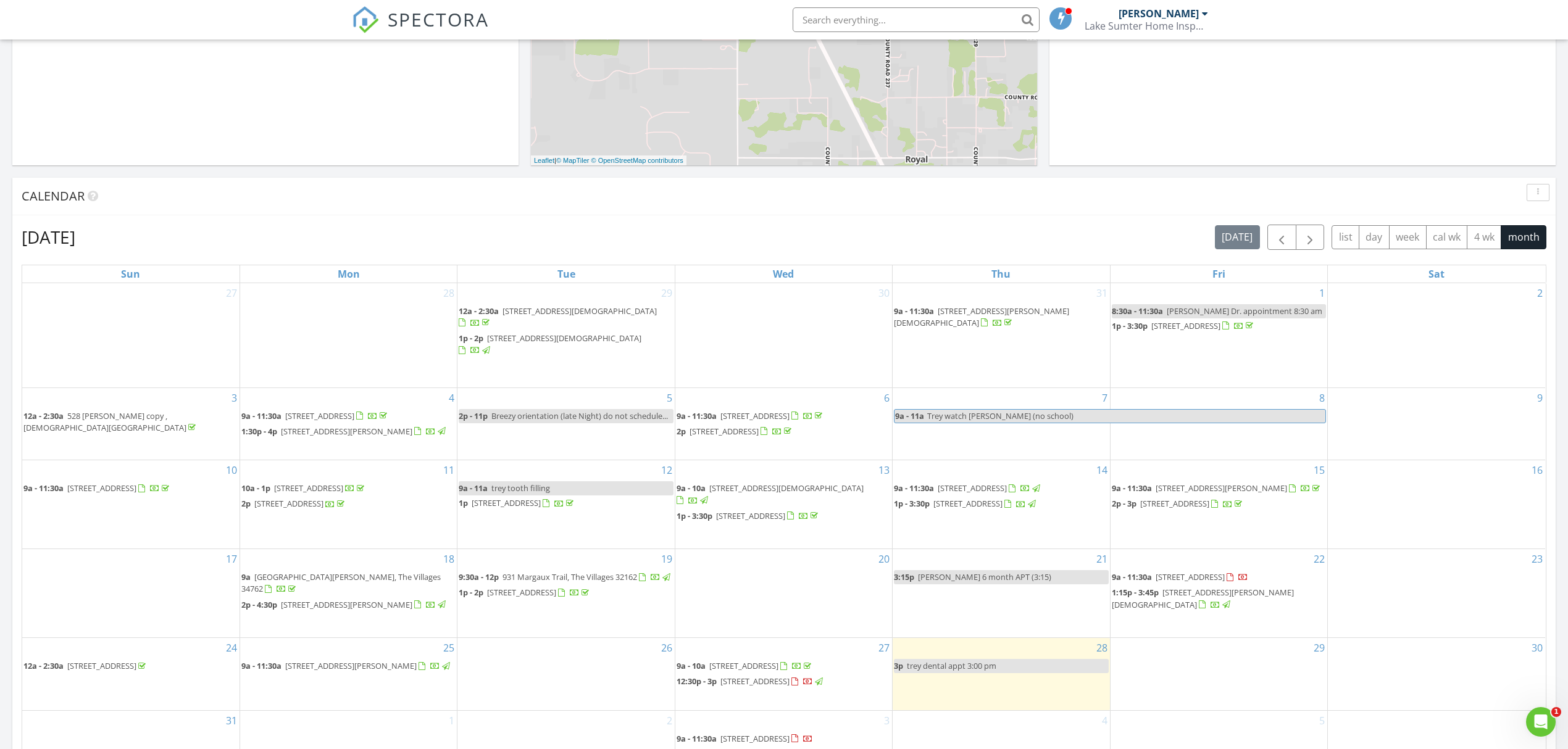
scroll to position [247, 0]
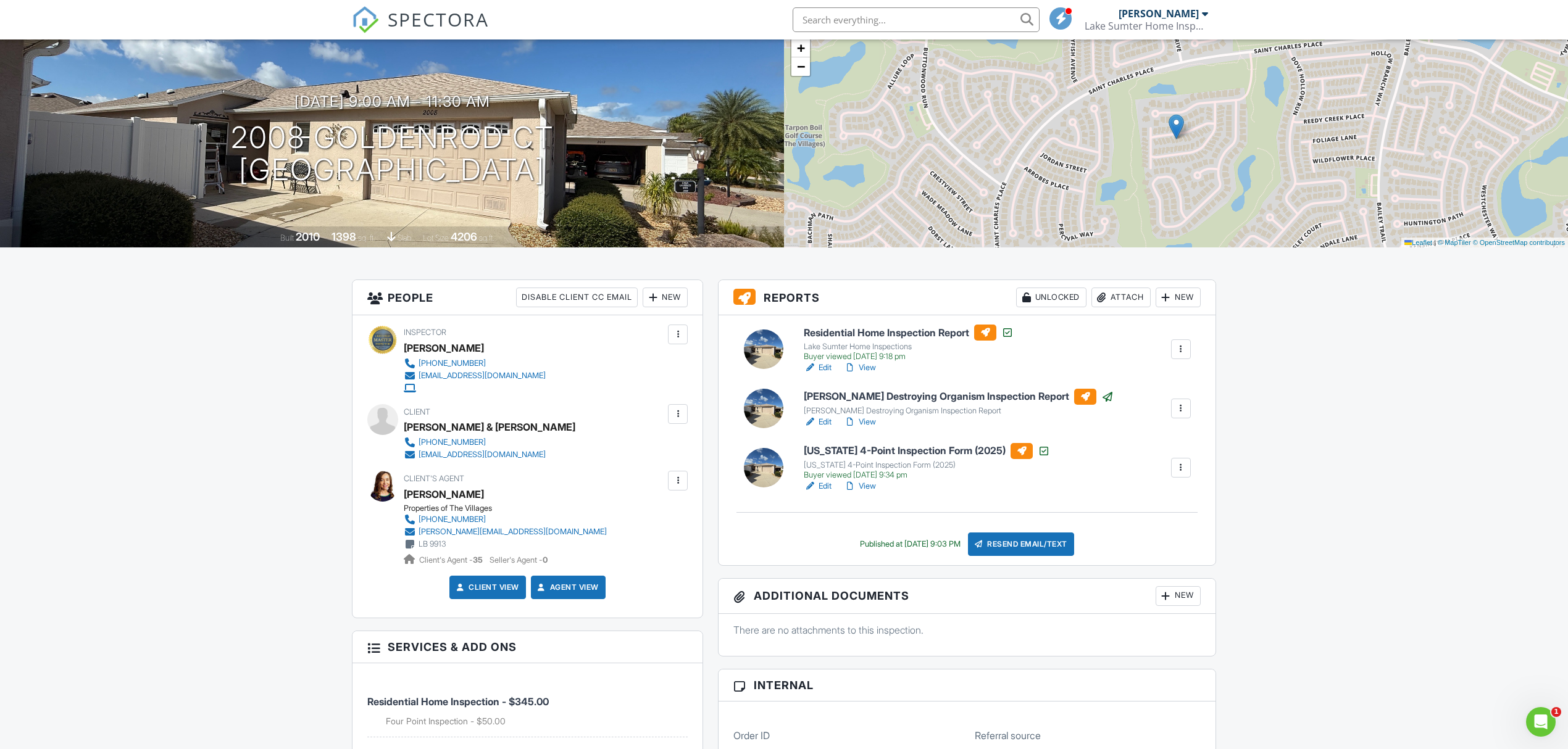
click at [823, 425] on link "Edit" at bounding box center [818, 423] width 28 height 12
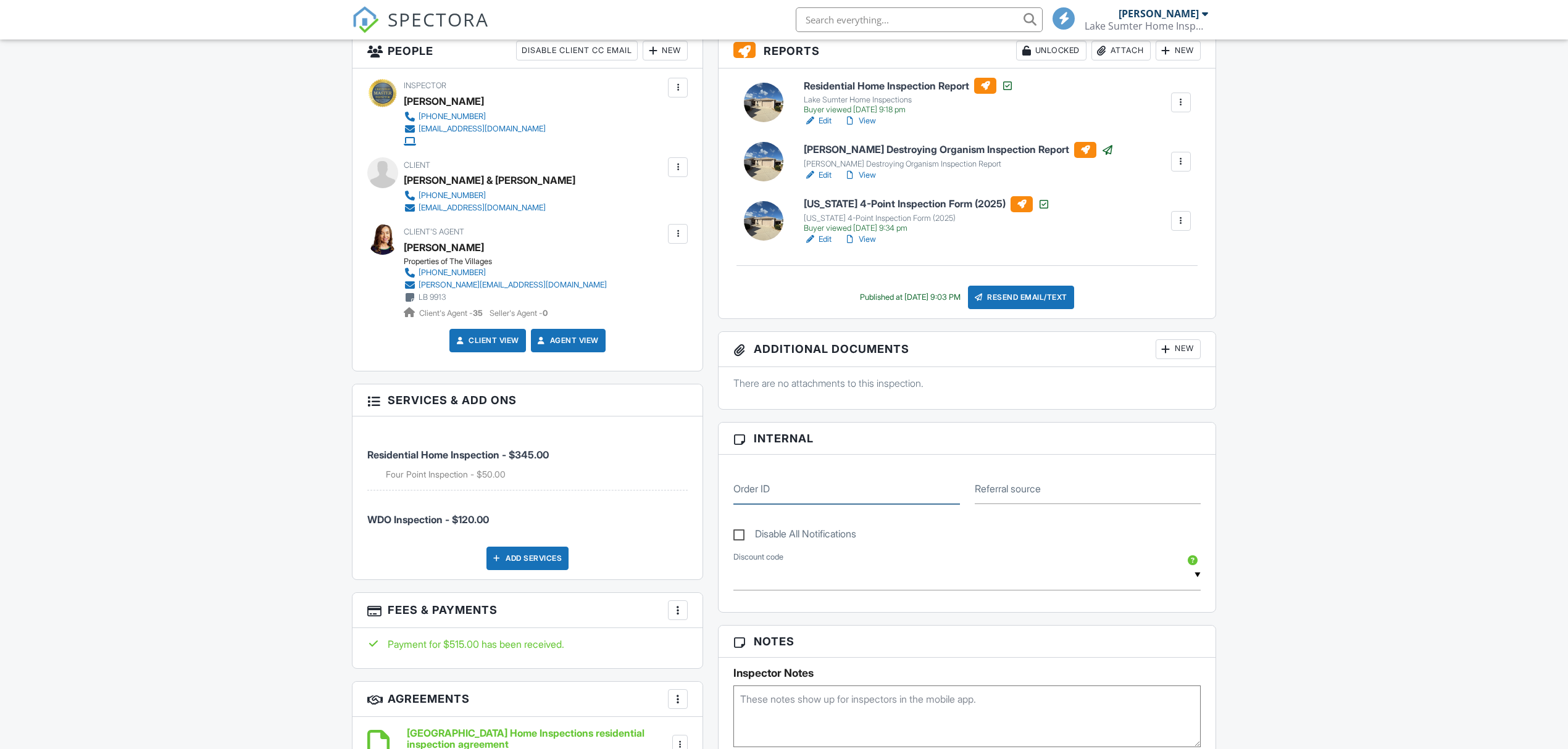
click at [873, 495] on input "Order ID" at bounding box center [846, 488] width 226 height 30
paste input "Notice #7676"
type input "Notice #7676"
click at [1331, 283] on div "Dashboard New Inspection Inspections Payments Contacts Metrics Automations Sett…" at bounding box center [784, 648] width 1568 height 1876
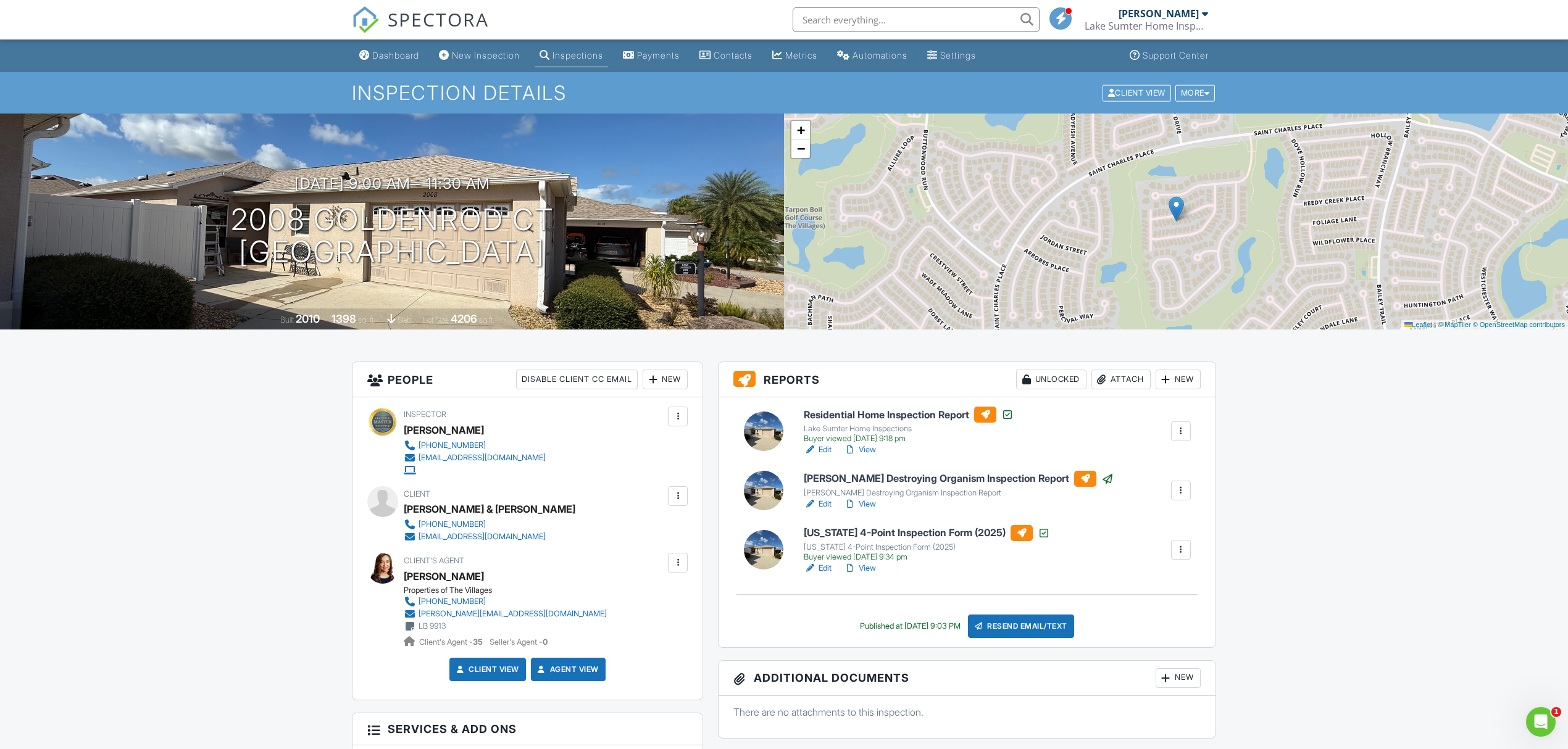
click at [574, 60] on div "Inspections" at bounding box center [578, 55] width 50 height 11
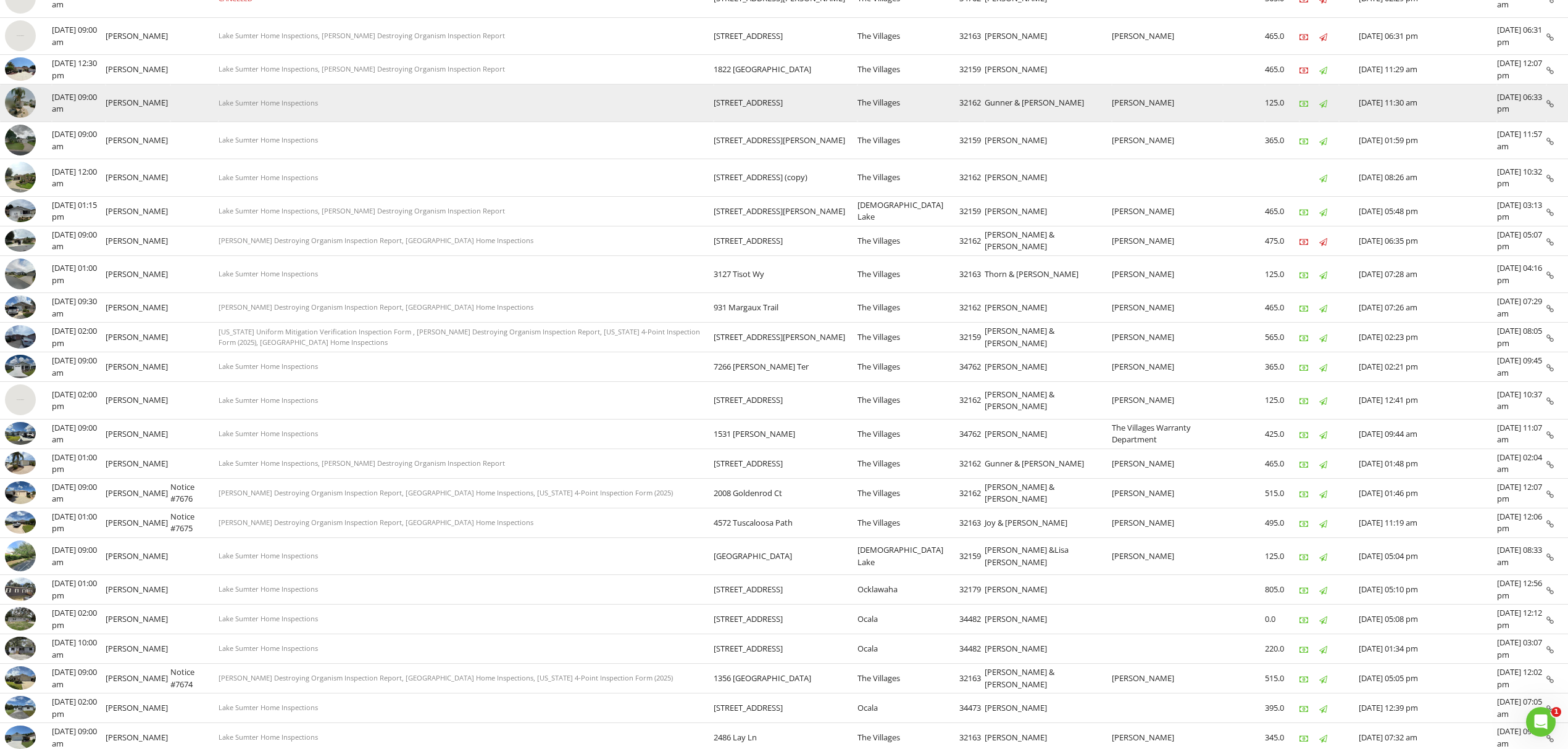
scroll to position [247, 0]
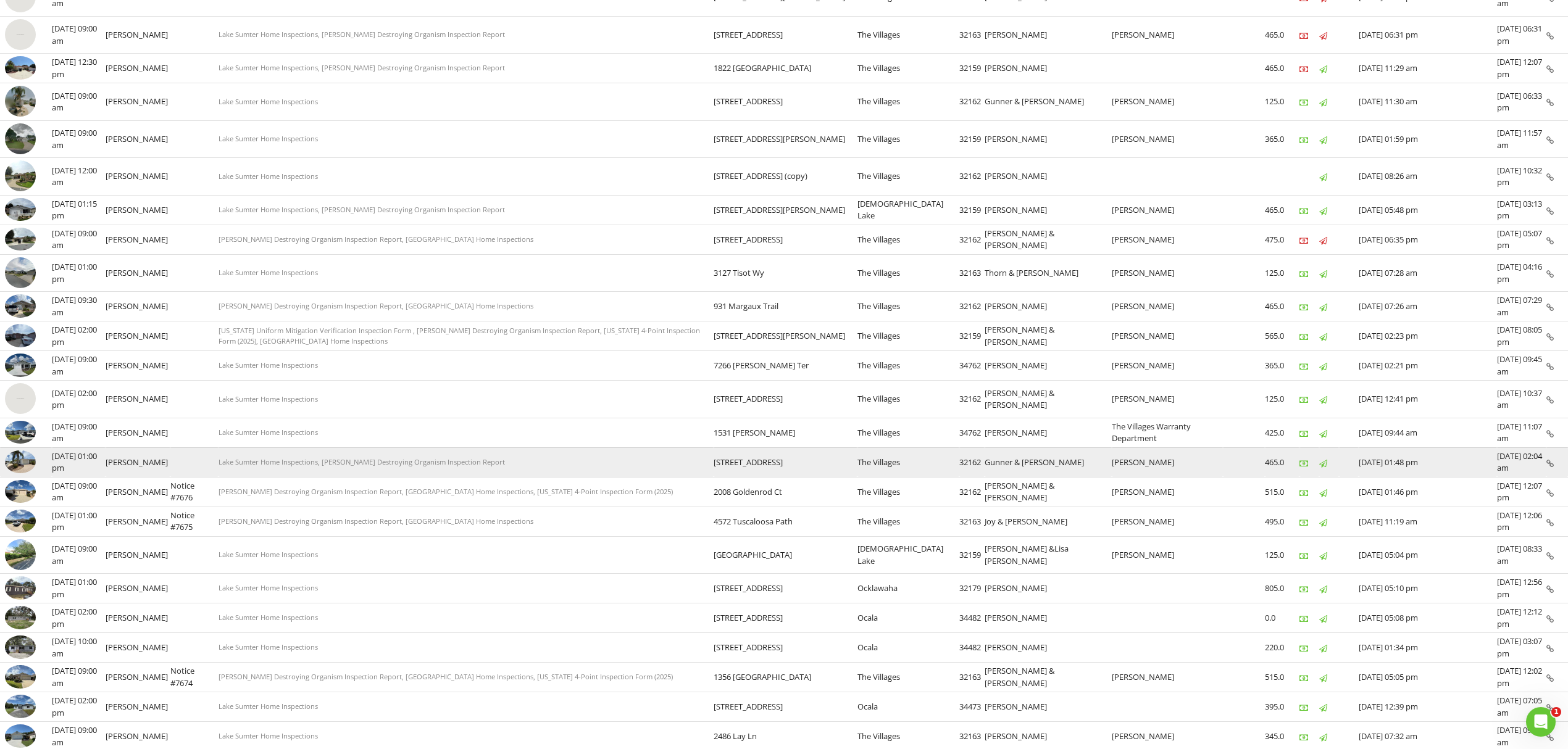
click at [11, 474] on img at bounding box center [20, 462] width 31 height 23
click at [29, 474] on img at bounding box center [20, 462] width 31 height 23
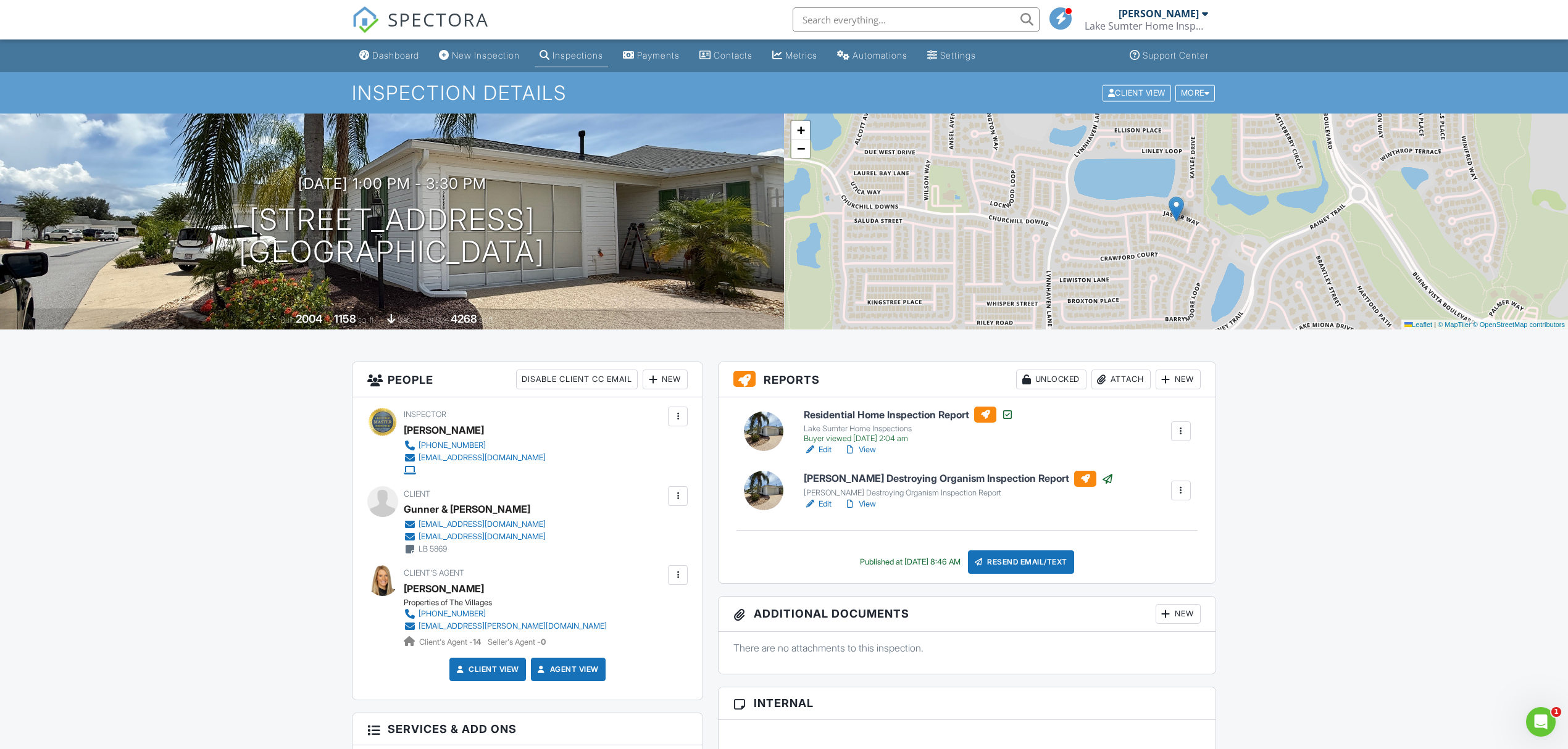
click at [825, 501] on link "Edit" at bounding box center [818, 504] width 28 height 12
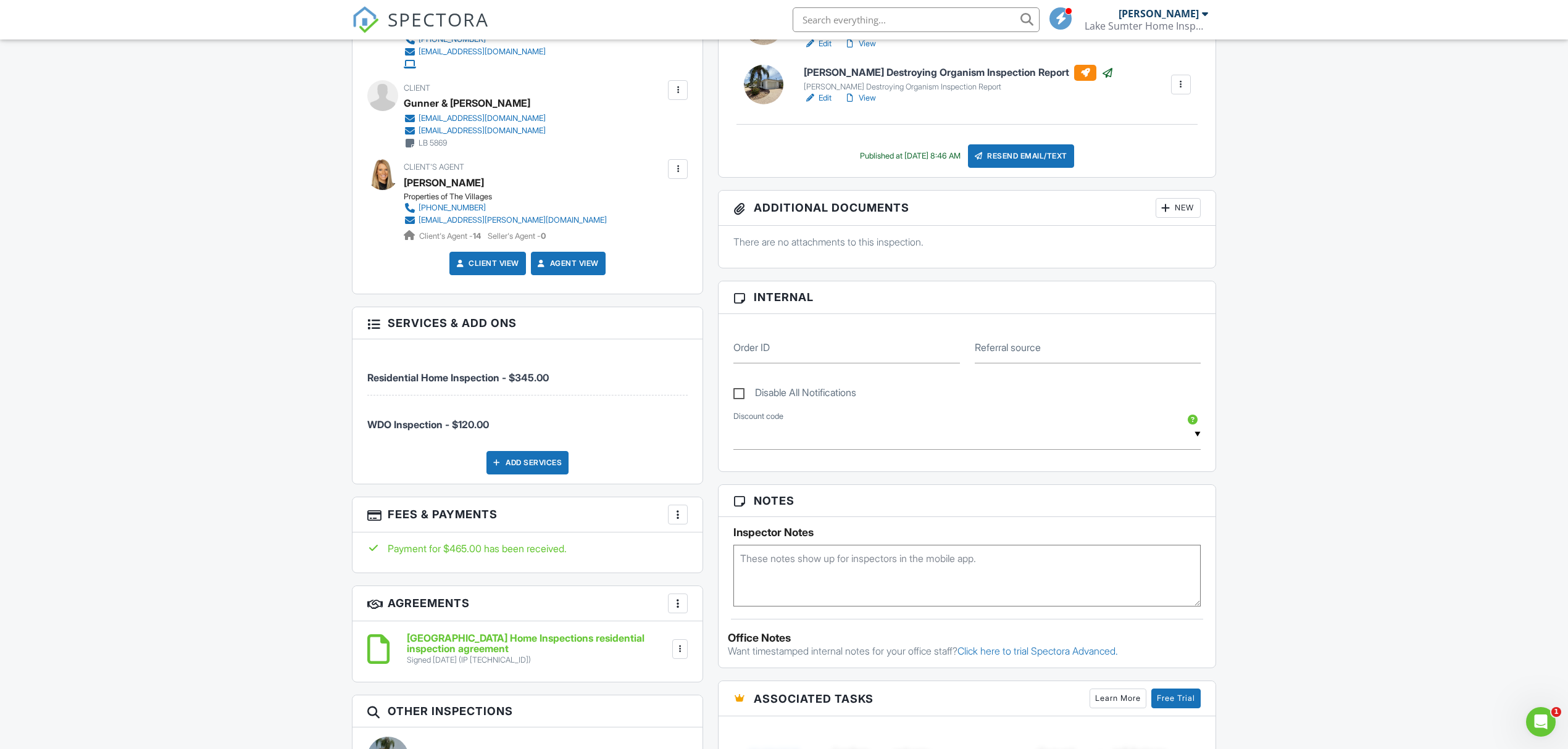
scroll to position [411, 0]
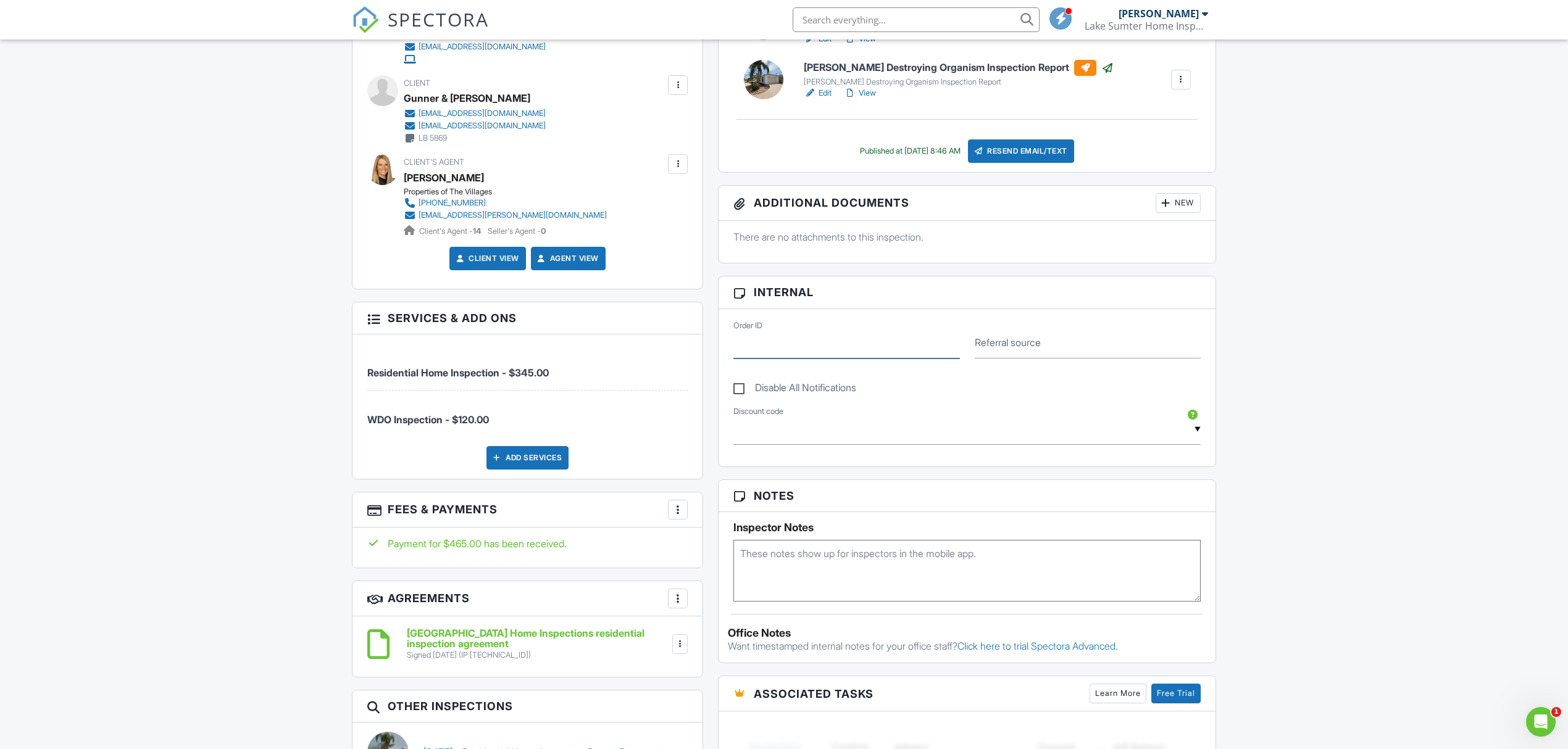
click at [811, 350] on input "Order ID" at bounding box center [846, 343] width 226 height 30
paste input "Notice #7677"
type input "Notice #7677"
click at [1324, 270] on div "Dashboard New Inspection Inspections Payments Contacts Metrics Automations Sett…" at bounding box center [784, 534] width 1568 height 1811
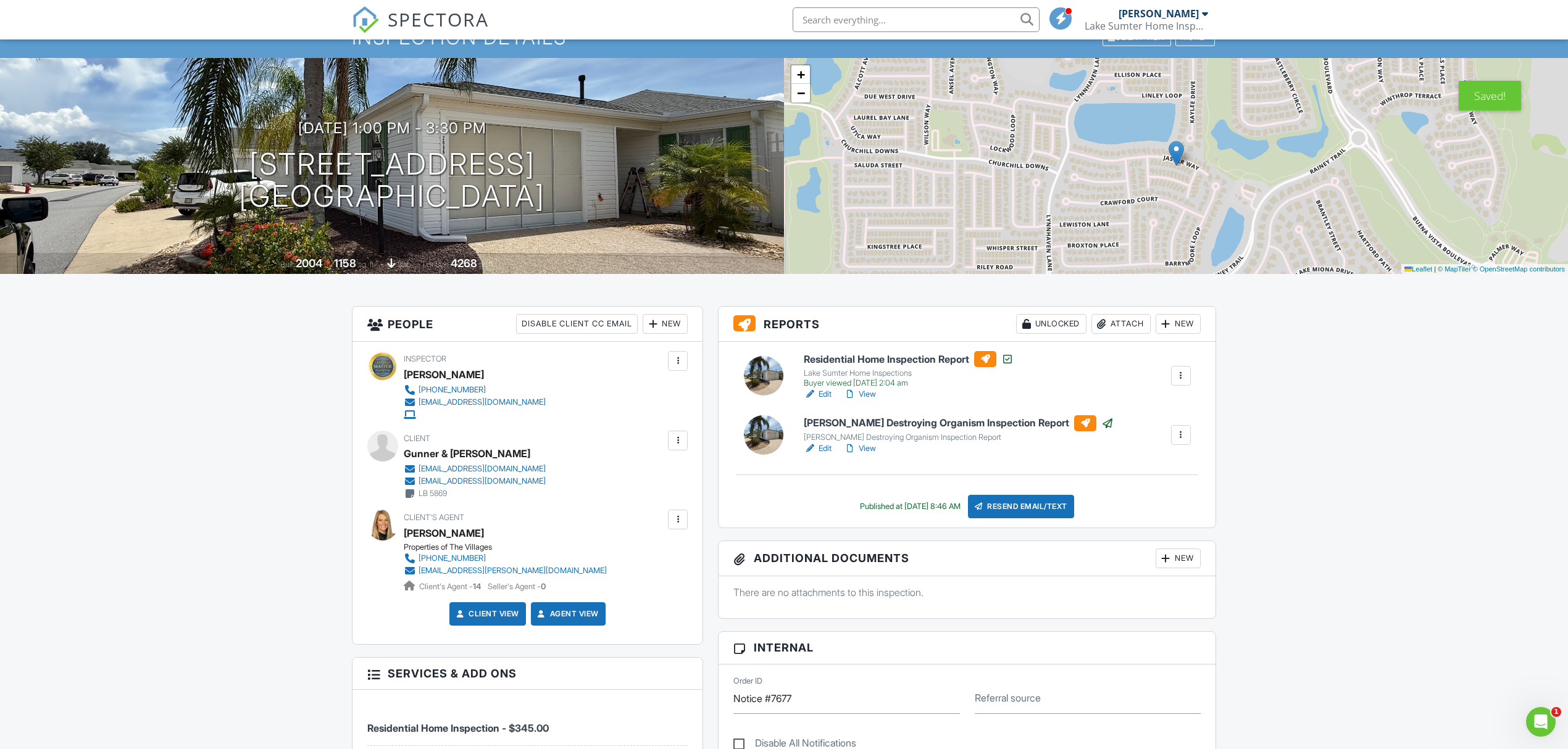
scroll to position [0, 0]
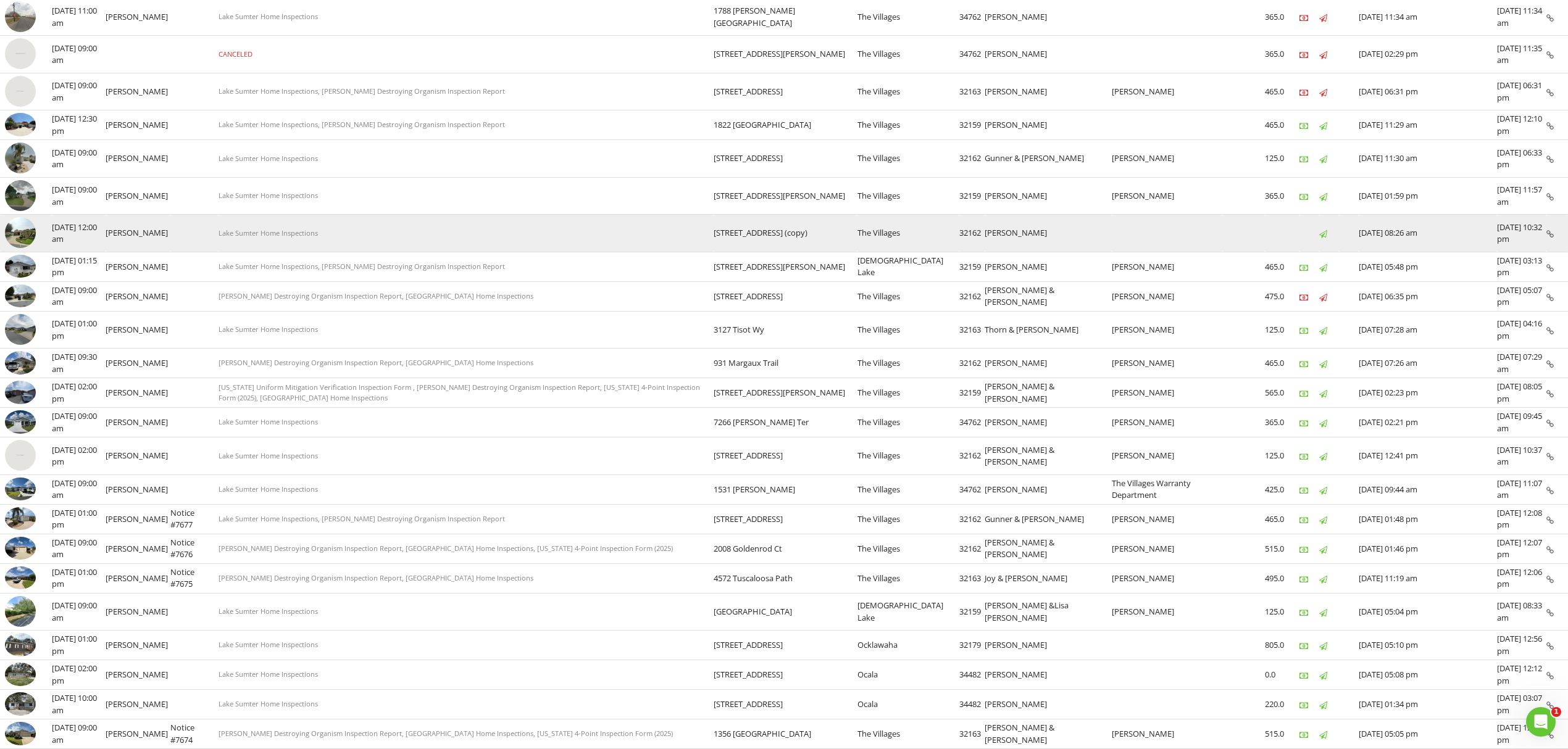
scroll to position [247, 0]
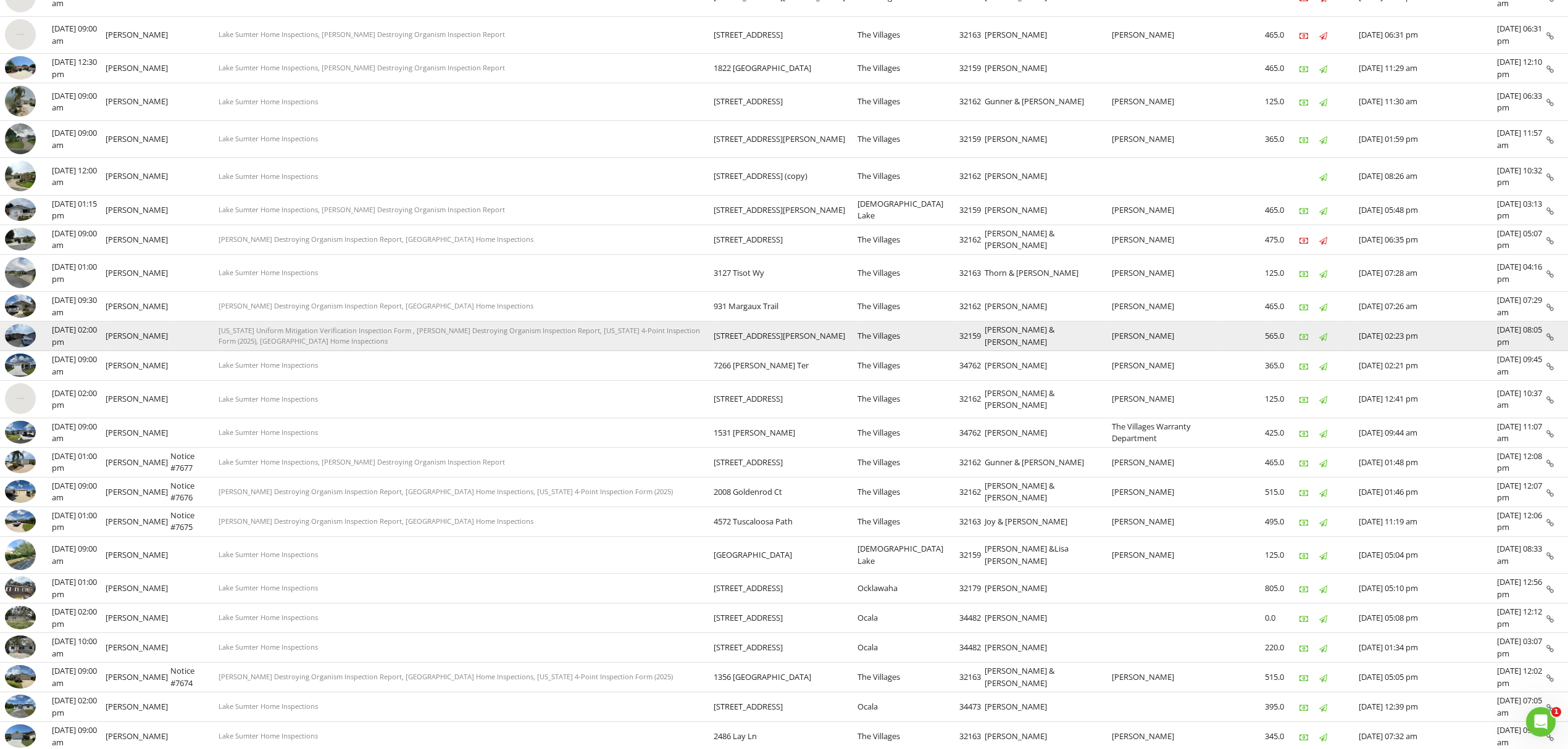
click at [16, 346] on img at bounding box center [20, 336] width 31 height 23
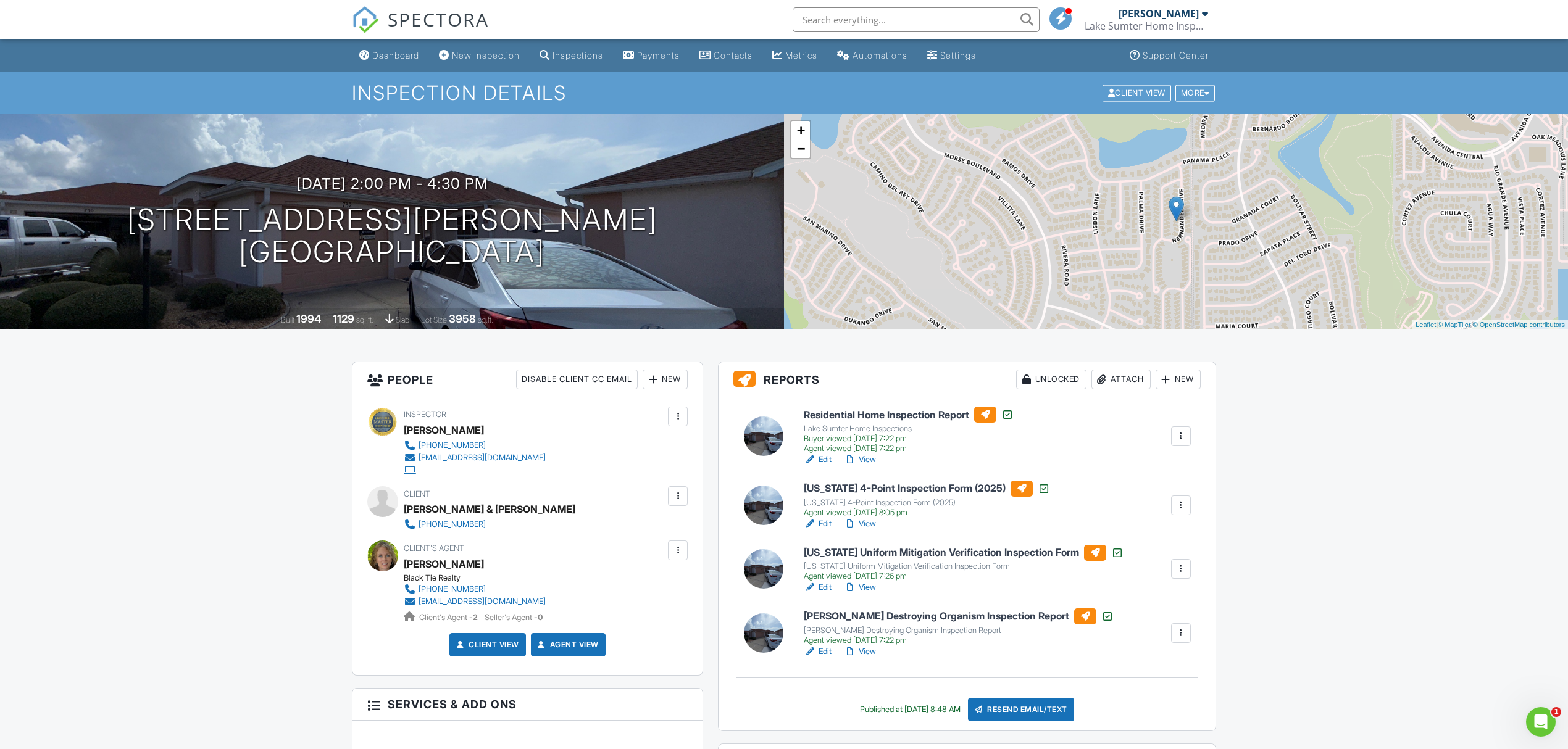
click at [820, 652] on link "Edit" at bounding box center [818, 652] width 28 height 12
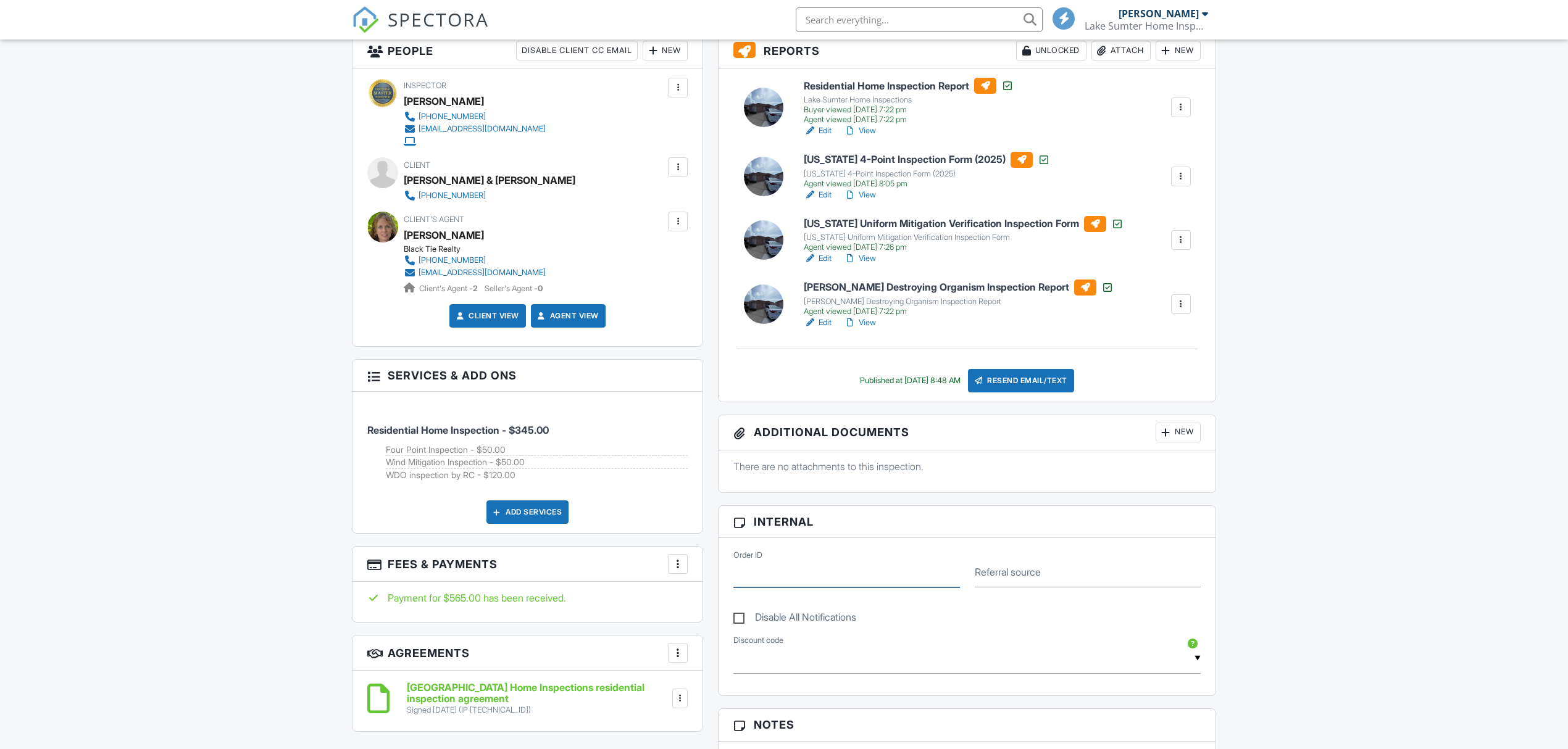
click at [847, 582] on input "Order ID" at bounding box center [846, 572] width 226 height 30
click at [786, 586] on input "Order ID" at bounding box center [846, 572] width 226 height 30
type input "7678"
click at [1349, 361] on div "Dashboard New Inspection Inspections Payments Contacts Metrics Automations Sett…" at bounding box center [784, 628] width 1568 height 1835
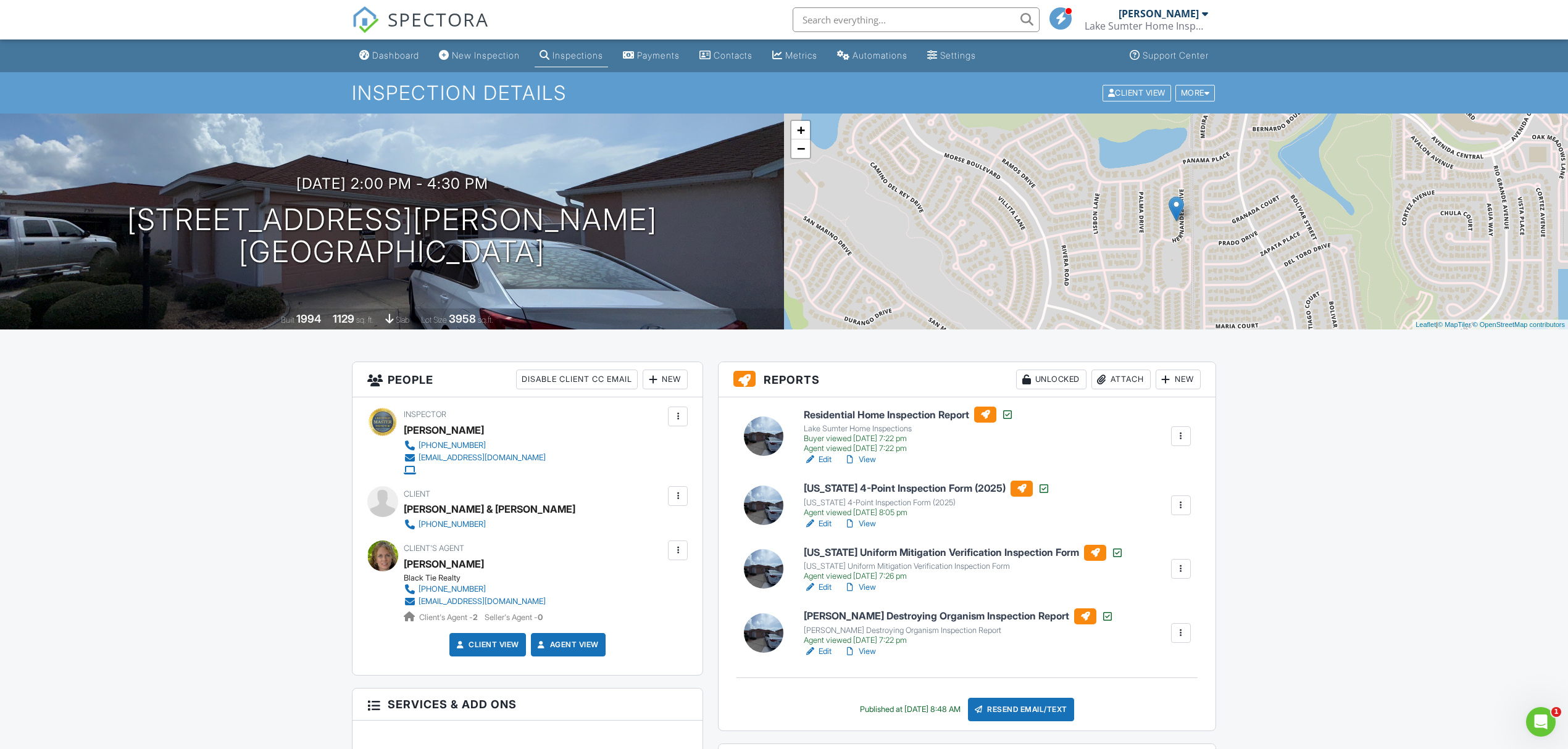
click at [571, 56] on div "Inspections" at bounding box center [578, 55] width 50 height 11
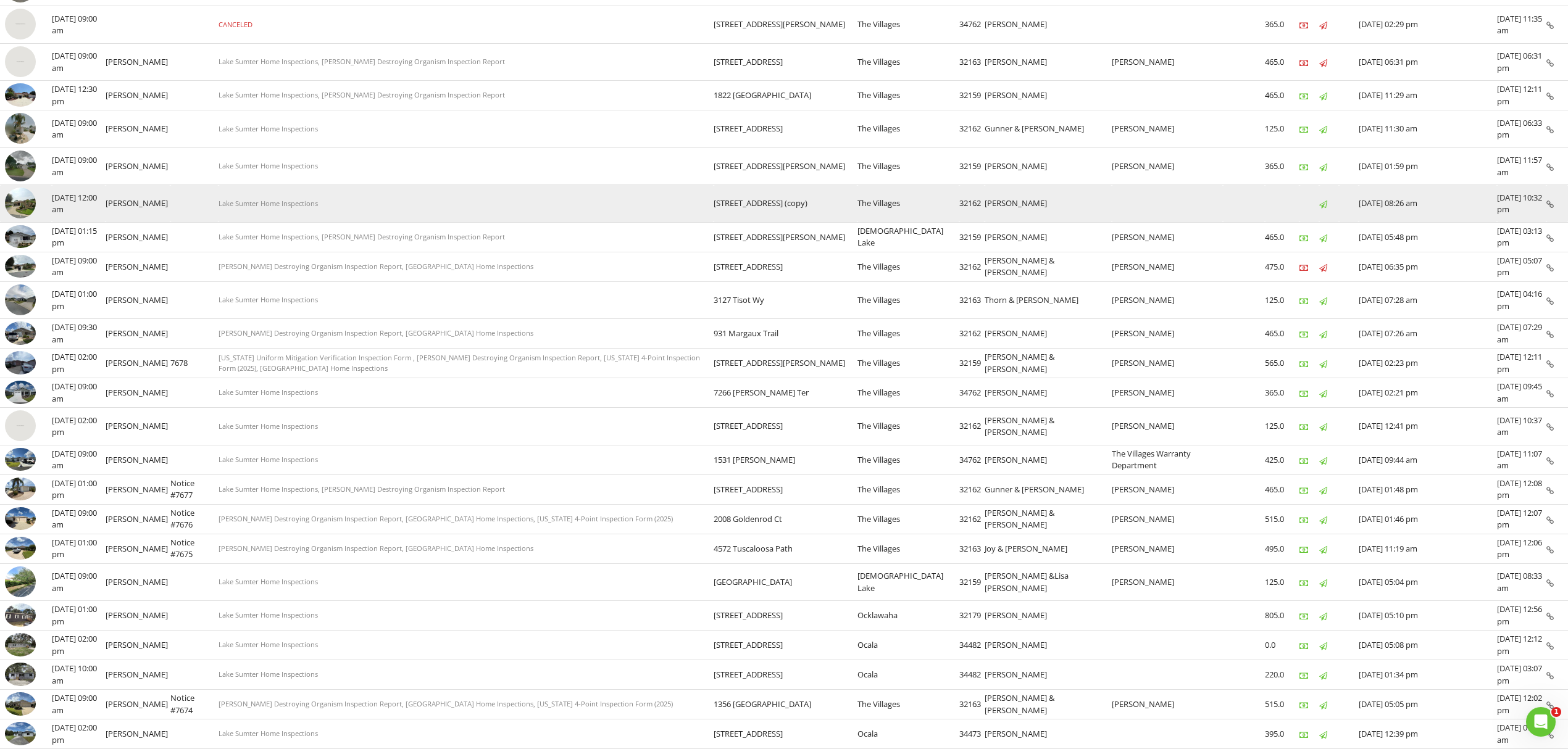
scroll to position [194, 0]
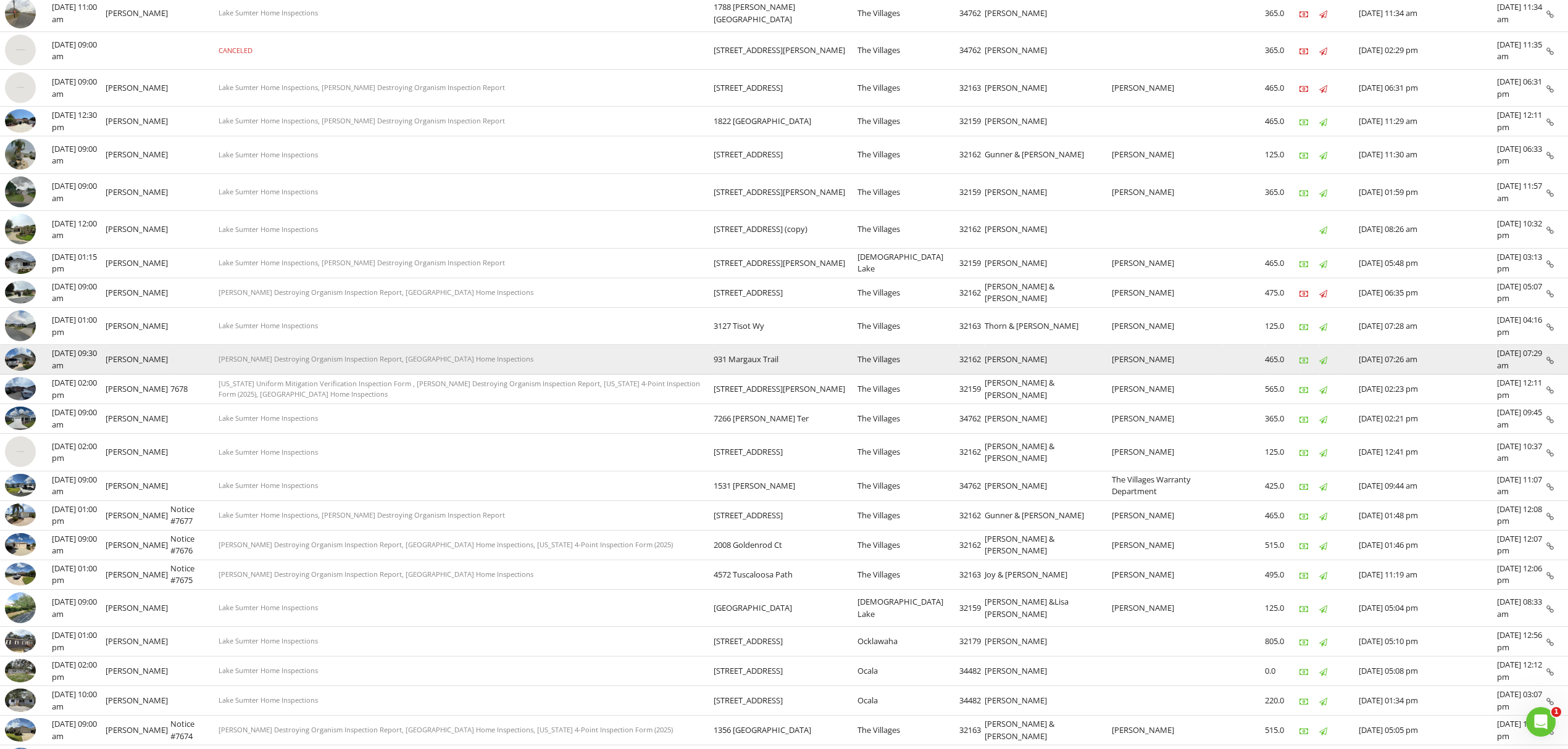
click at [637, 371] on td "[PERSON_NAME] Destroying Organism Inspection Report, [GEOGRAPHIC_DATA] Home Ins…" at bounding box center [466, 360] width 495 height 29
click at [15, 359] on img at bounding box center [20, 359] width 31 height 23
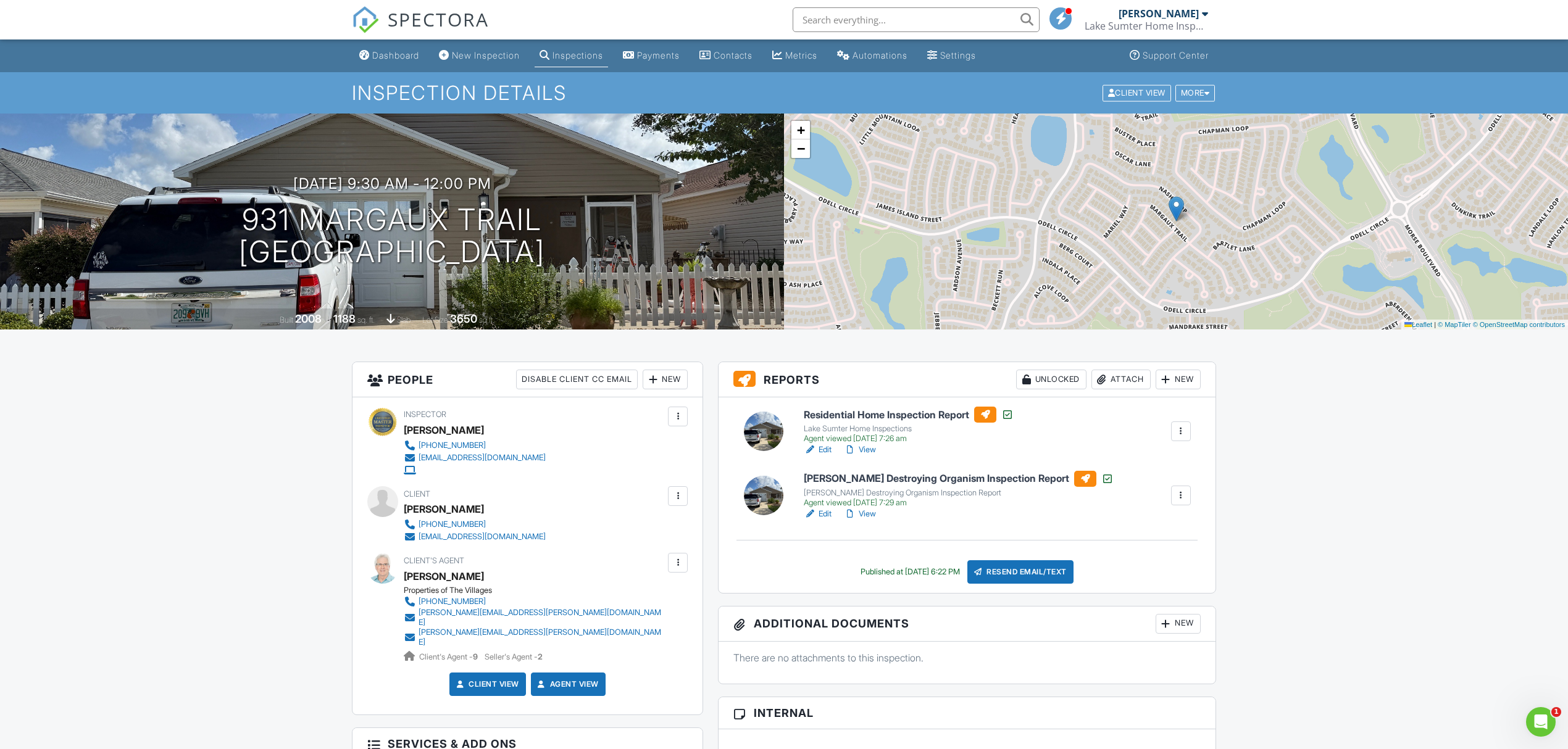
click at [827, 514] on link "Edit" at bounding box center [818, 514] width 28 height 12
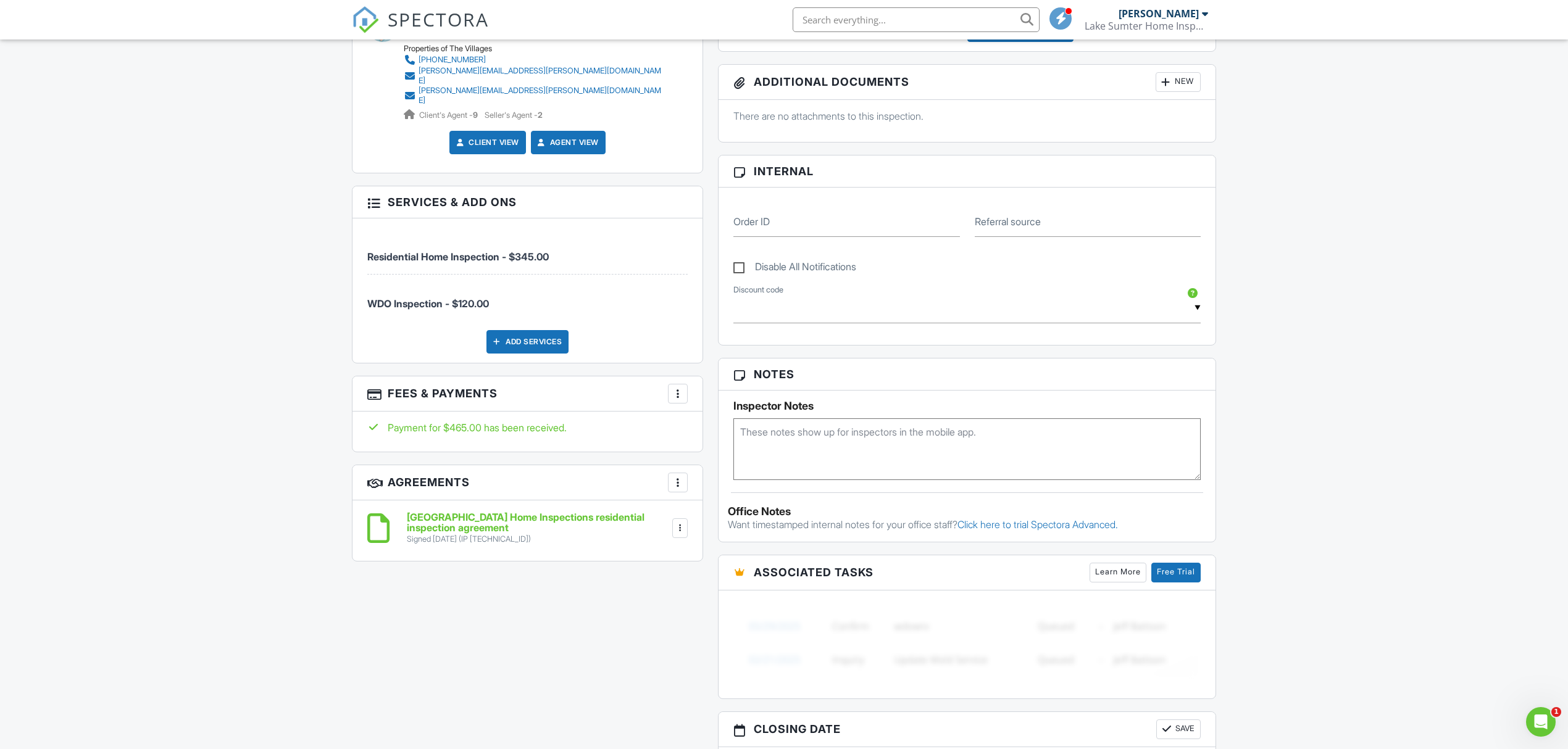
scroll to position [576, 0]
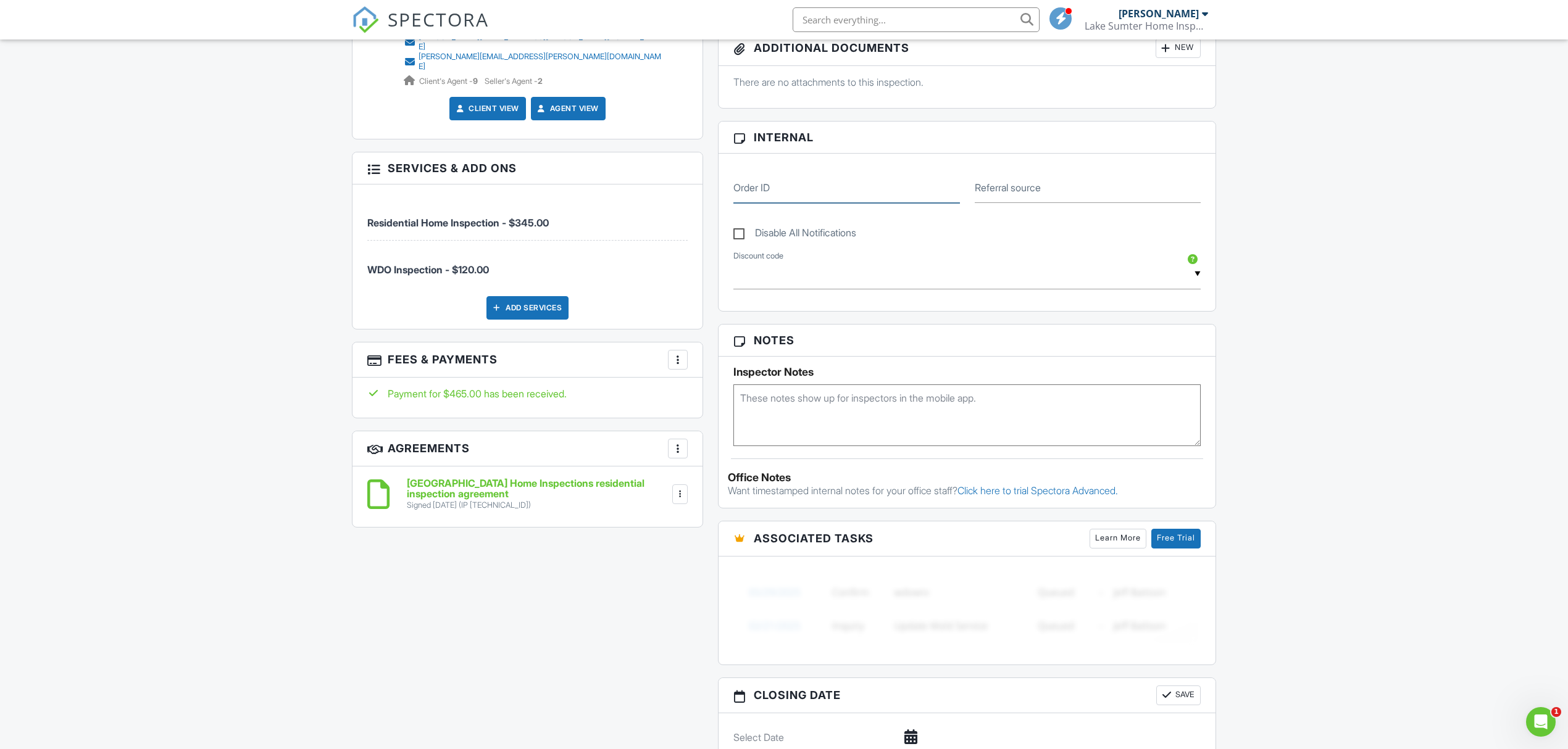
click at [813, 190] on input "Order ID" at bounding box center [846, 188] width 226 height 30
type input "7679"
click at [1267, 174] on div "Dashboard New Inspection Inspections Payments Contacts Metrics Automations Sett…" at bounding box center [784, 378] width 1568 height 1828
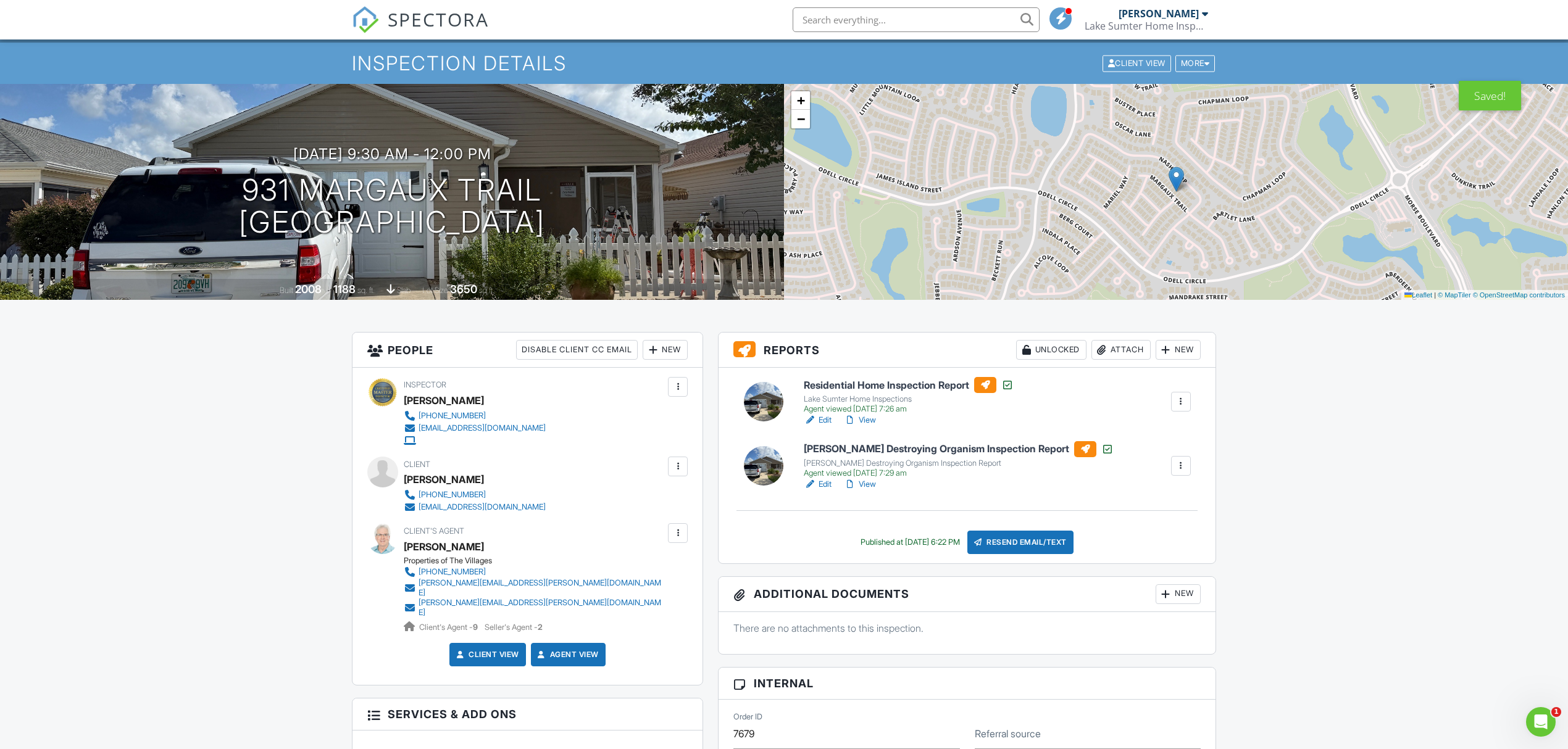
scroll to position [0, 0]
